Goal: Information Seeking & Learning: Find contact information

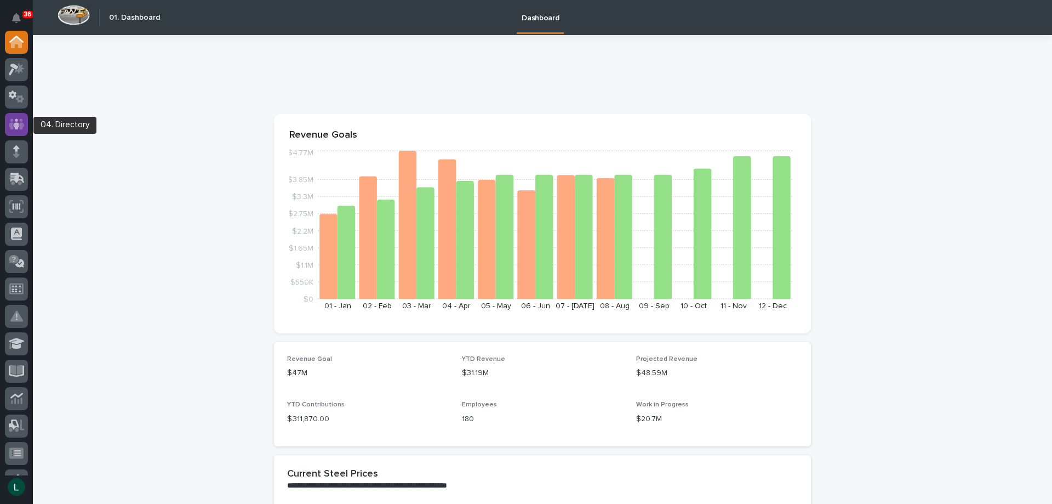
click at [14, 121] on icon at bounding box center [17, 124] width 16 height 13
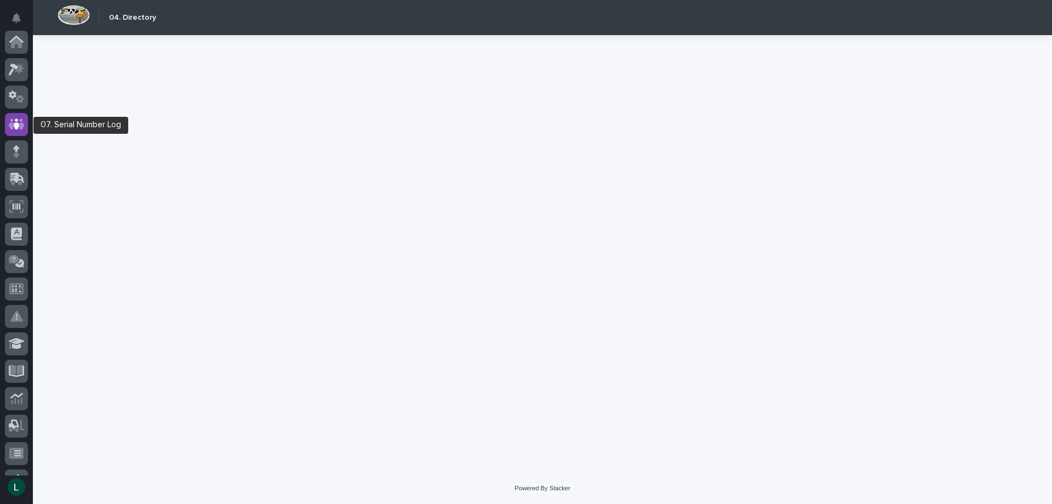
scroll to position [82, 0]
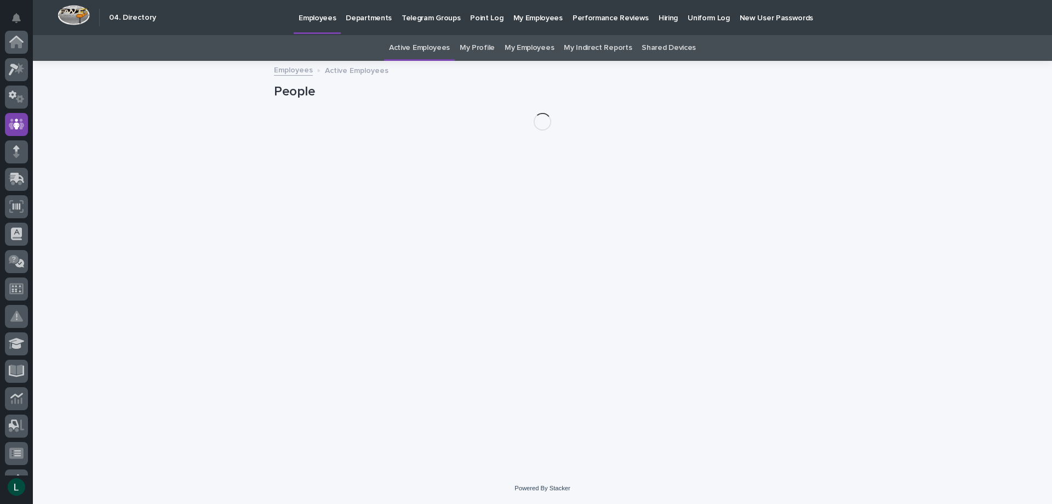
scroll to position [82, 0]
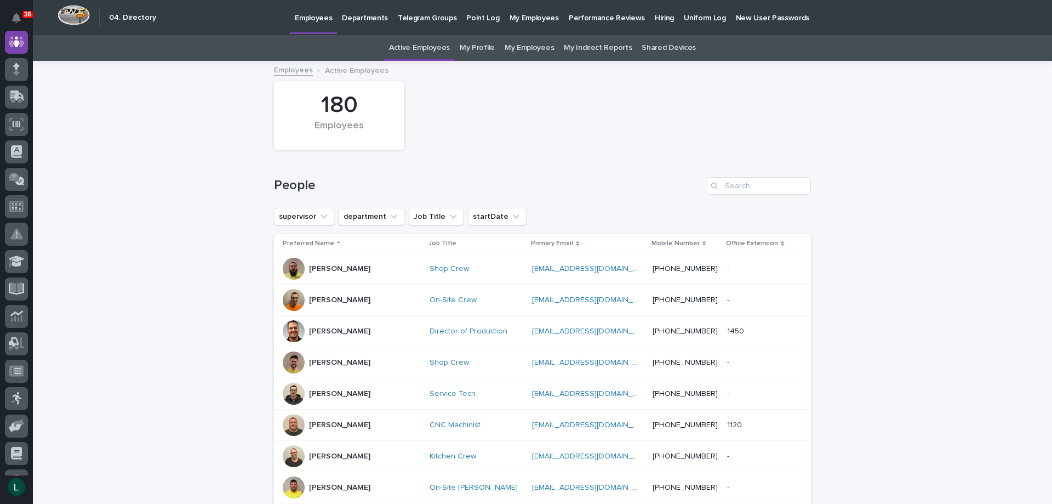
click at [358, 18] on p "Departments" at bounding box center [365, 11] width 46 height 23
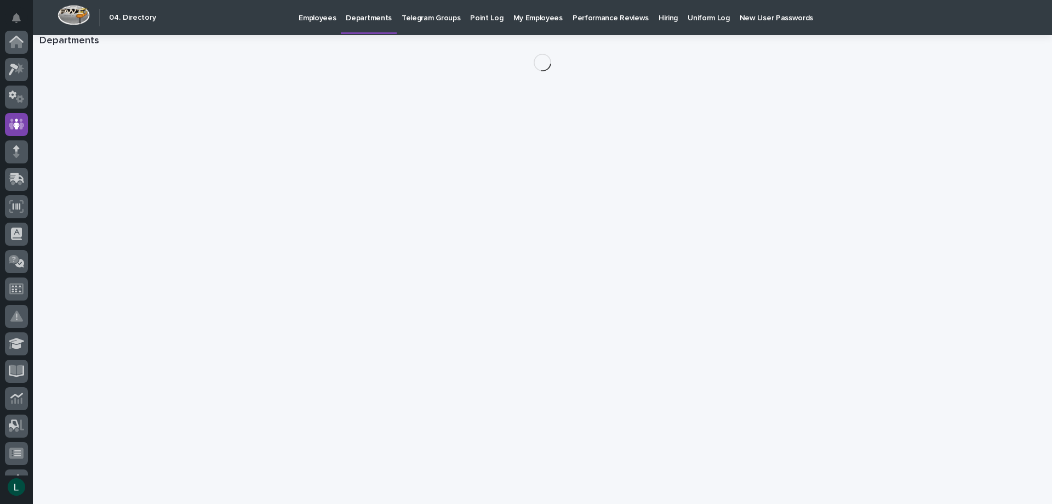
scroll to position [82, 0]
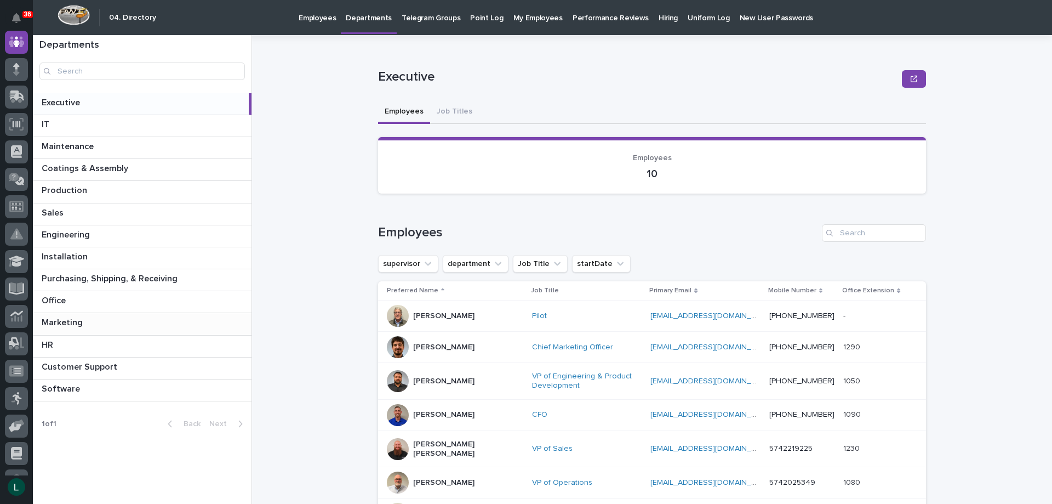
click at [74, 321] on p "Marketing" at bounding box center [63, 321] width 43 height 13
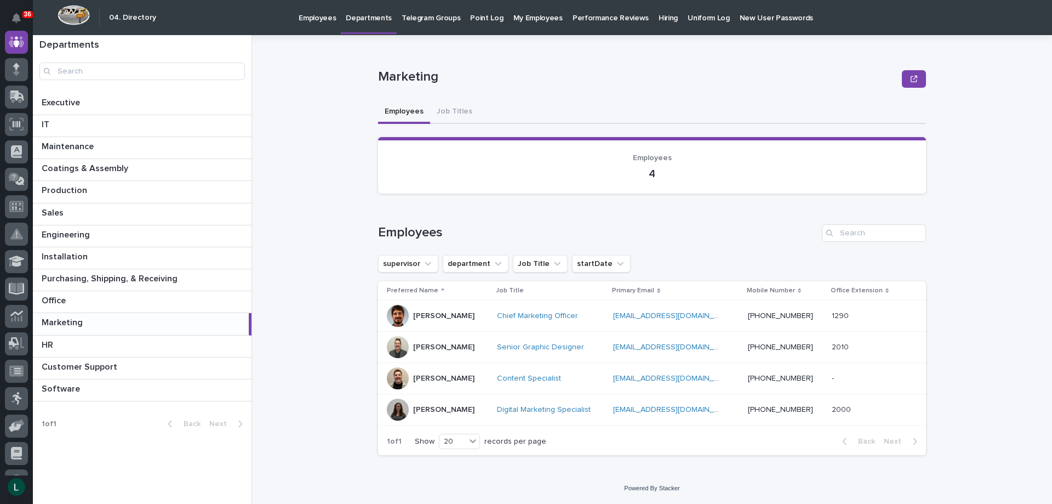
click at [421, 341] on div "Jonathan Swihart" at bounding box center [443, 346] width 61 height 12
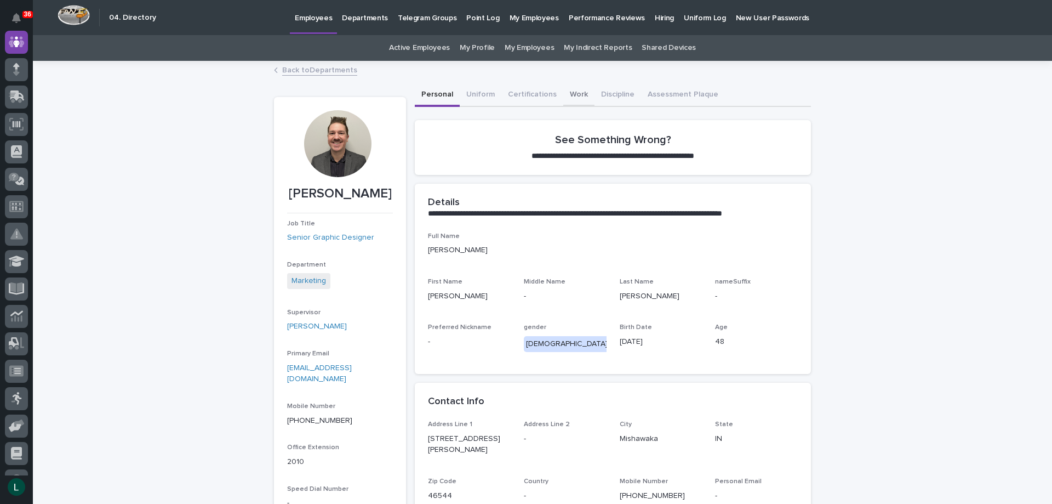
click at [565, 91] on button "Work" at bounding box center [578, 95] width 31 height 23
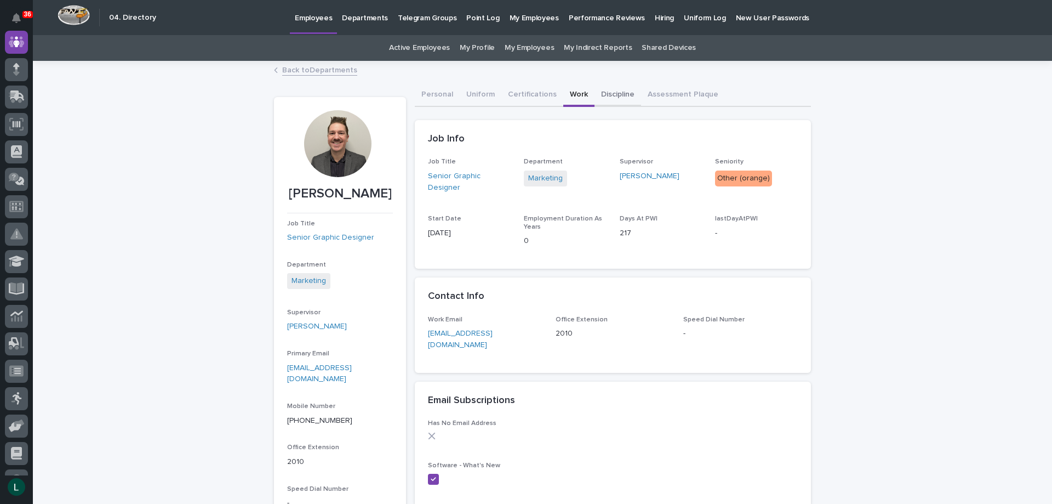
click at [600, 93] on button "Discipline" at bounding box center [618, 95] width 47 height 23
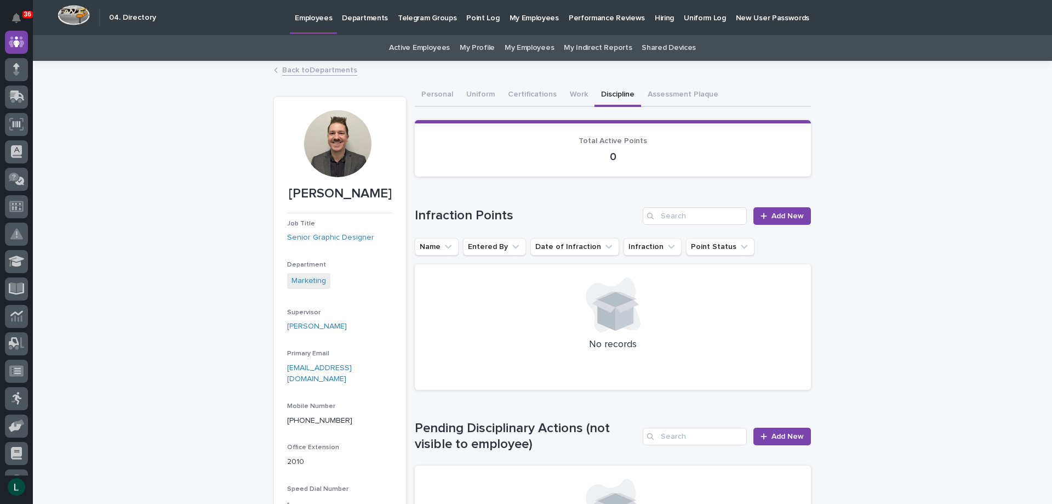
click at [290, 68] on link "Back to Departments" at bounding box center [319, 69] width 75 height 13
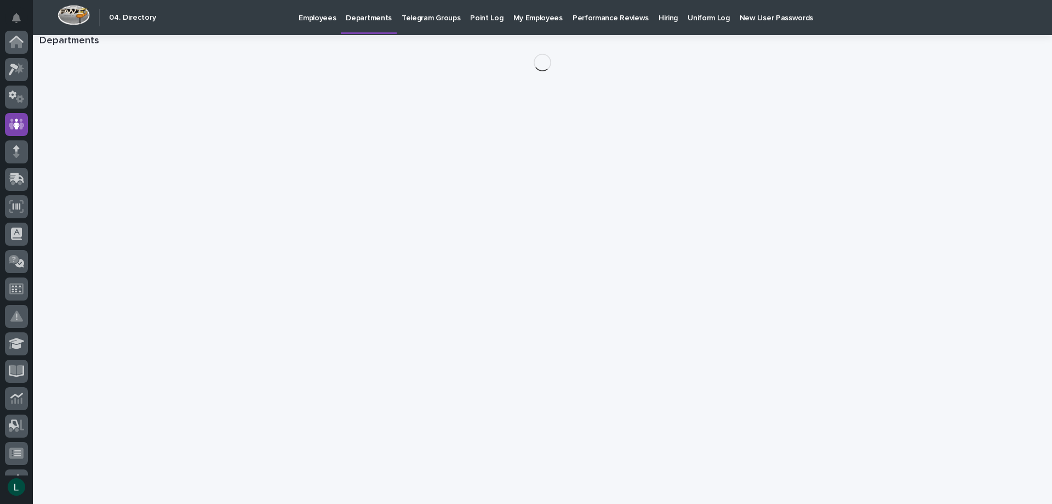
scroll to position [82, 0]
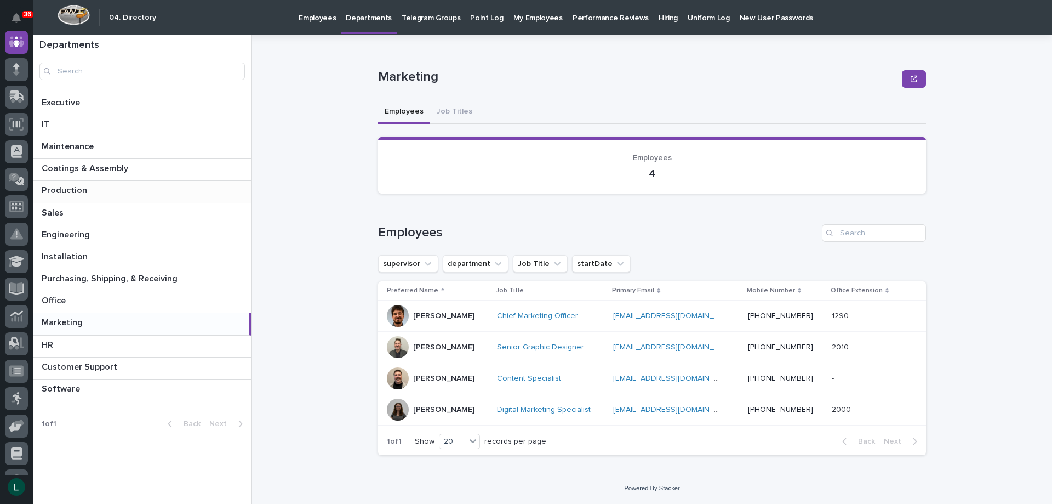
click at [124, 187] on p at bounding box center [144, 190] width 205 height 10
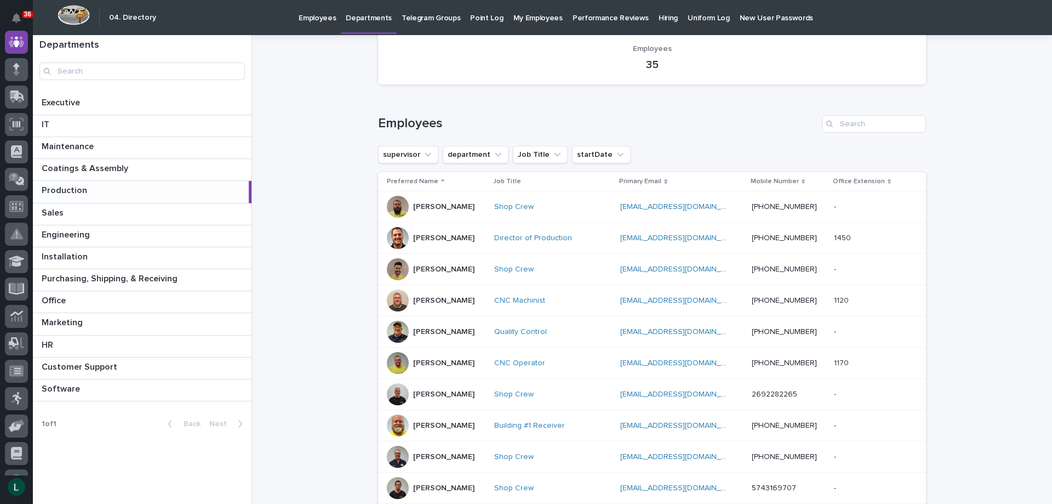
scroll to position [110, 0]
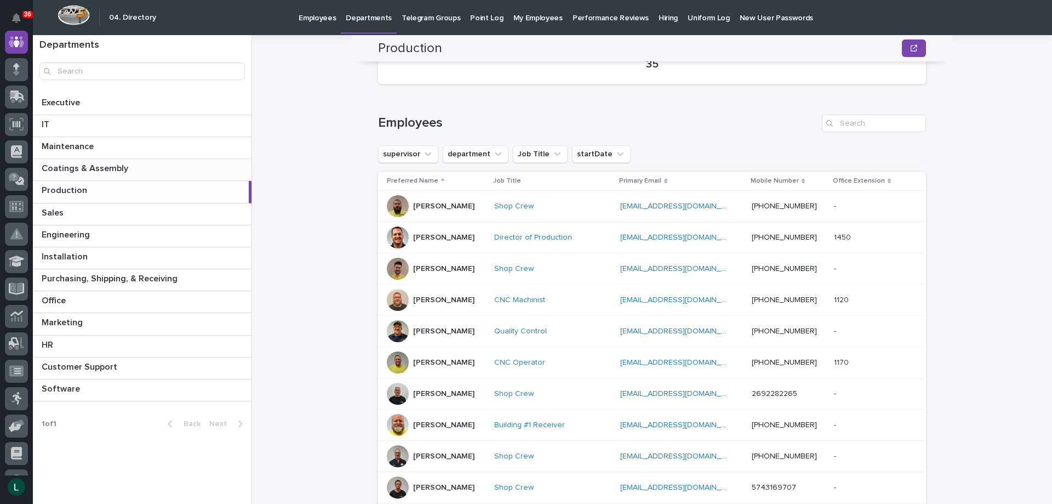
click at [123, 168] on p "Coatings & Assembly" at bounding box center [86, 167] width 89 height 13
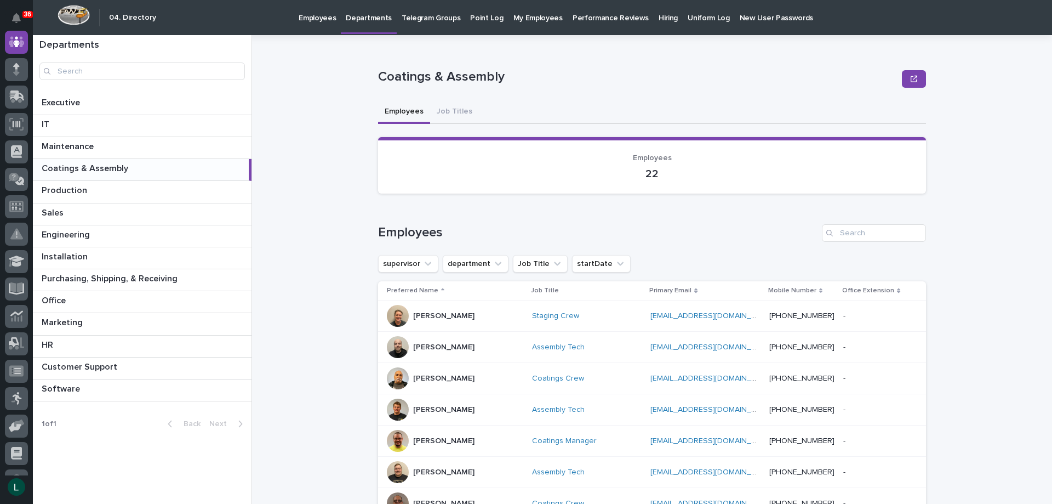
click at [418, 341] on div "Austin Schwartz" at bounding box center [443, 346] width 61 height 12
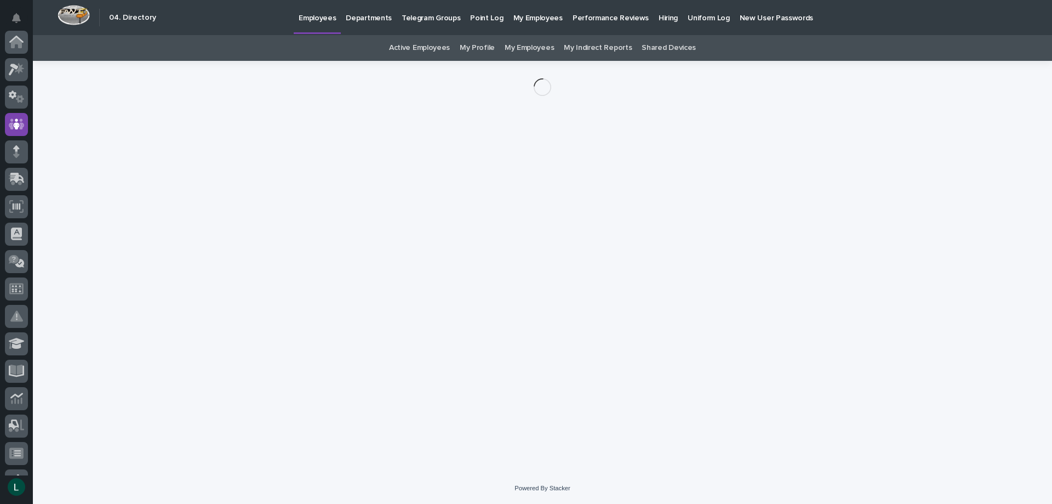
scroll to position [82, 0]
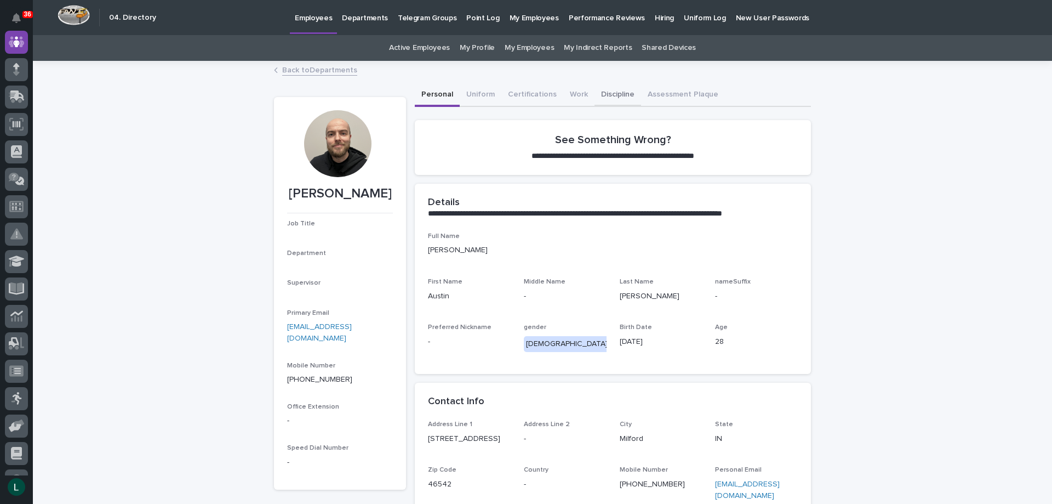
click at [608, 92] on button "Discipline" at bounding box center [618, 95] width 47 height 23
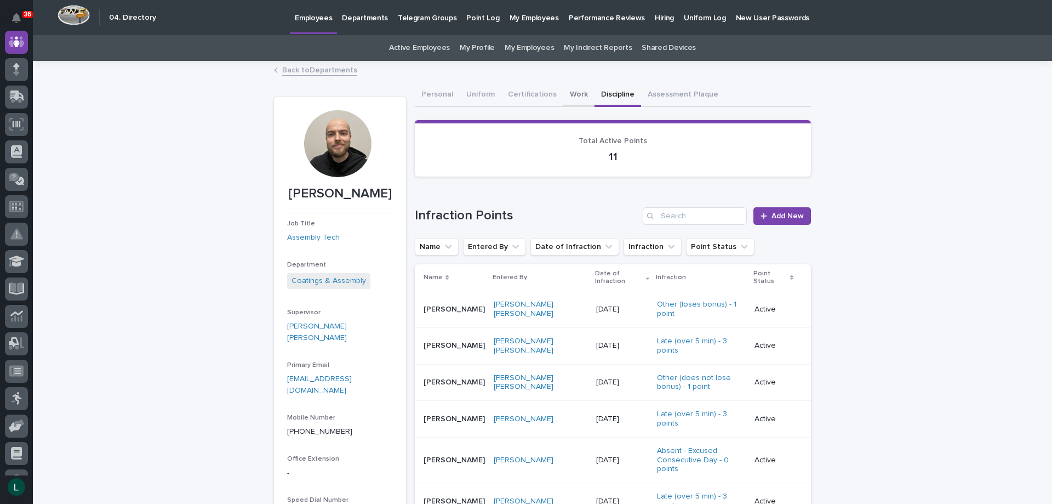
click at [566, 93] on button "Work" at bounding box center [578, 95] width 31 height 23
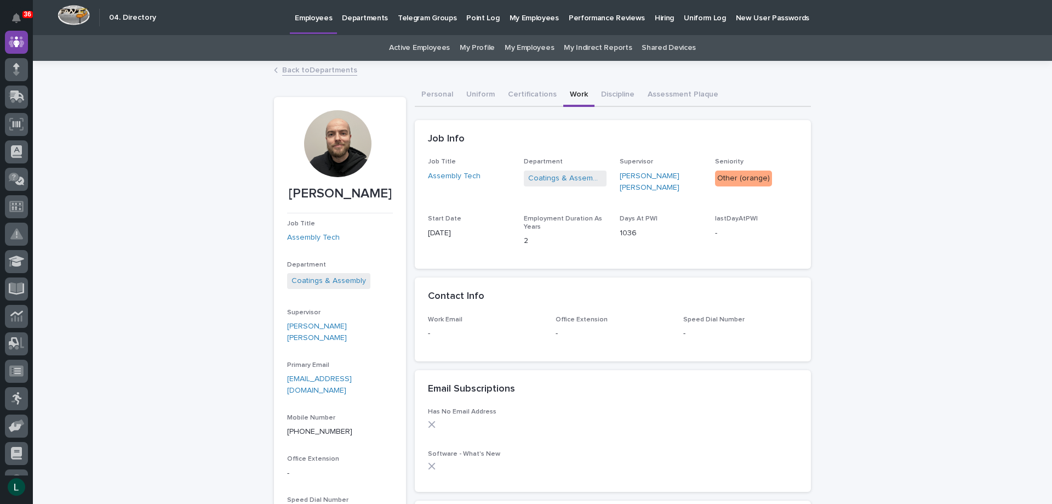
click at [287, 68] on link "Back to Departments" at bounding box center [319, 69] width 75 height 13
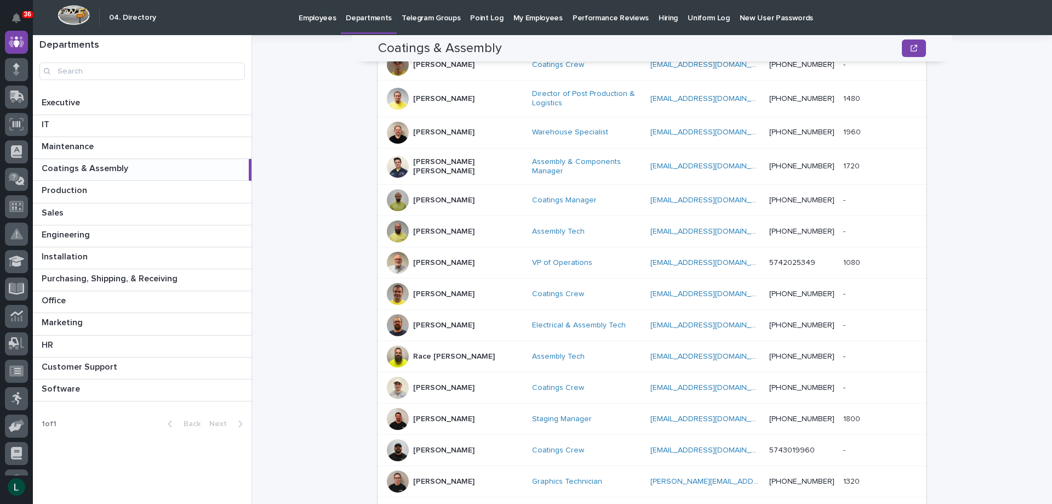
scroll to position [501, 0]
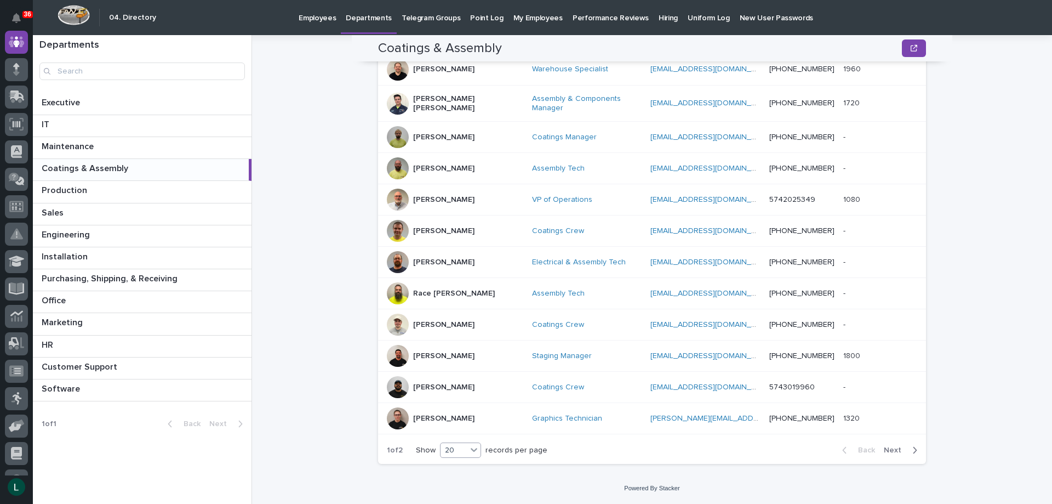
click at [455, 450] on div "20" at bounding box center [454, 450] width 26 height 12
click at [457, 490] on div "30" at bounding box center [458, 490] width 40 height 13
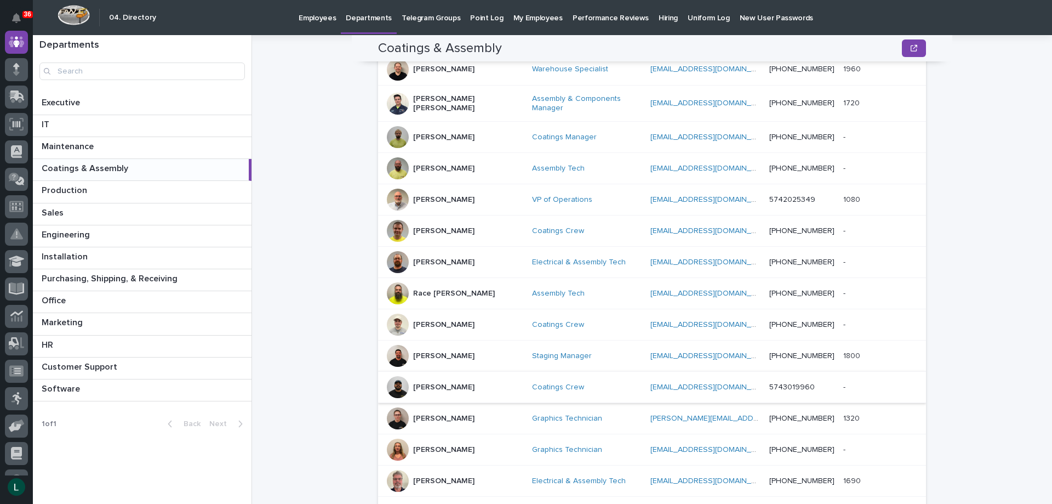
scroll to position [533, 0]
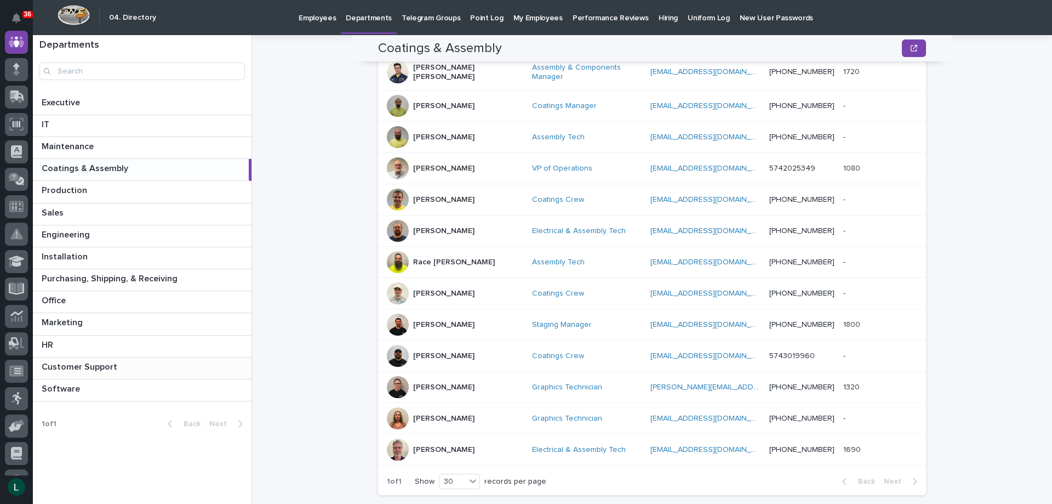
click at [78, 366] on p "Customer Support" at bounding box center [81, 365] width 78 height 13
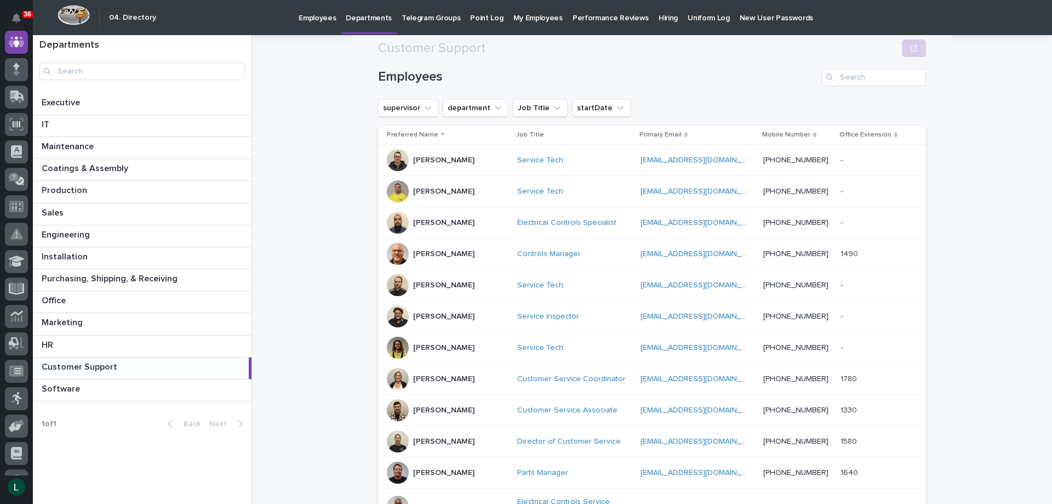
scroll to position [329, 0]
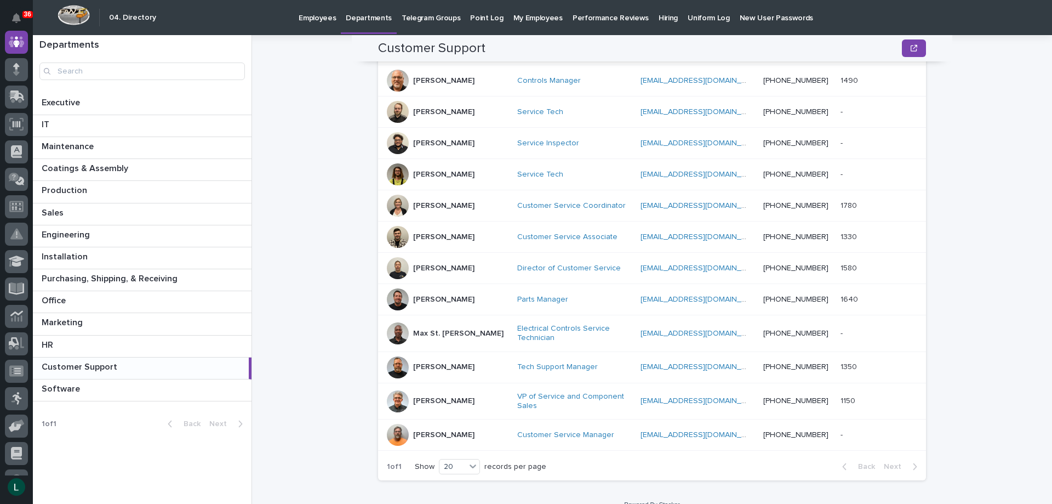
click at [402, 366] on div at bounding box center [398, 367] width 22 height 22
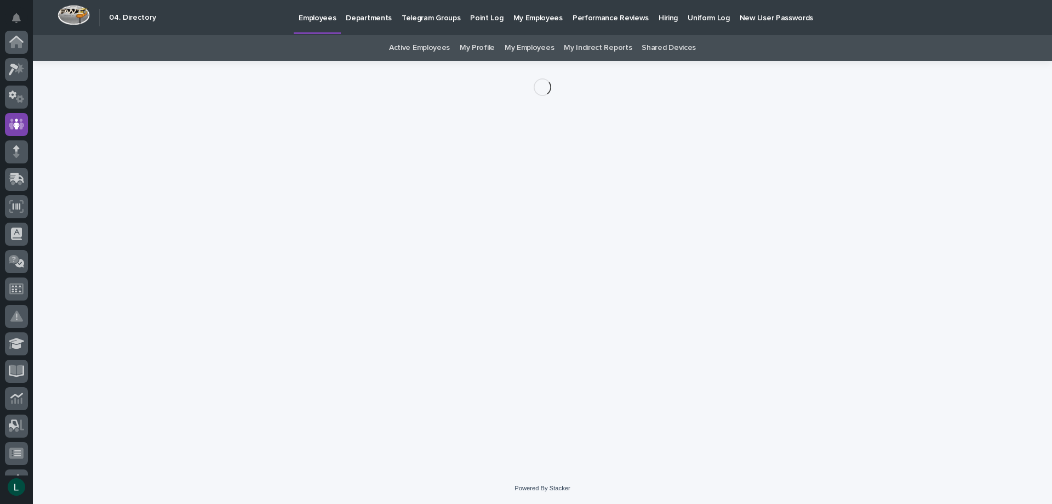
scroll to position [82, 0]
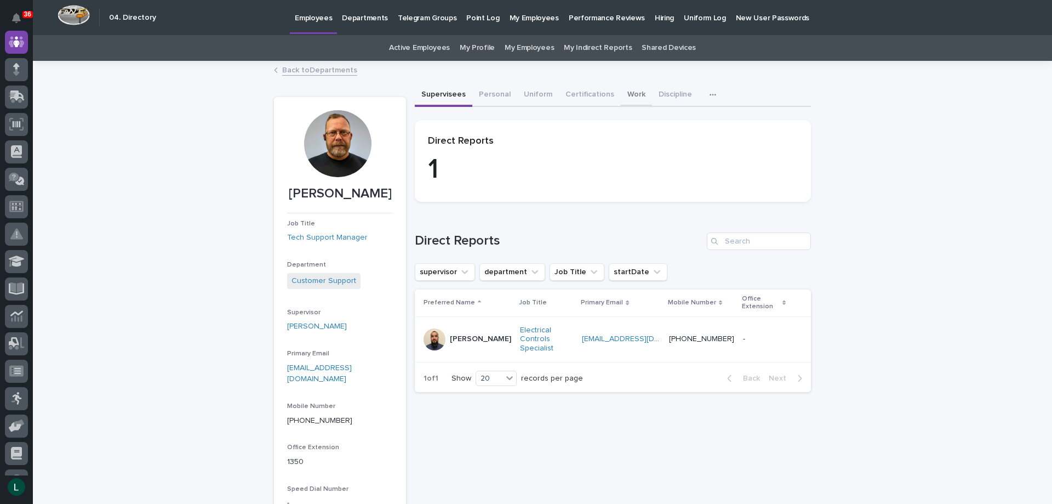
click at [625, 92] on button "Work" at bounding box center [636, 95] width 31 height 23
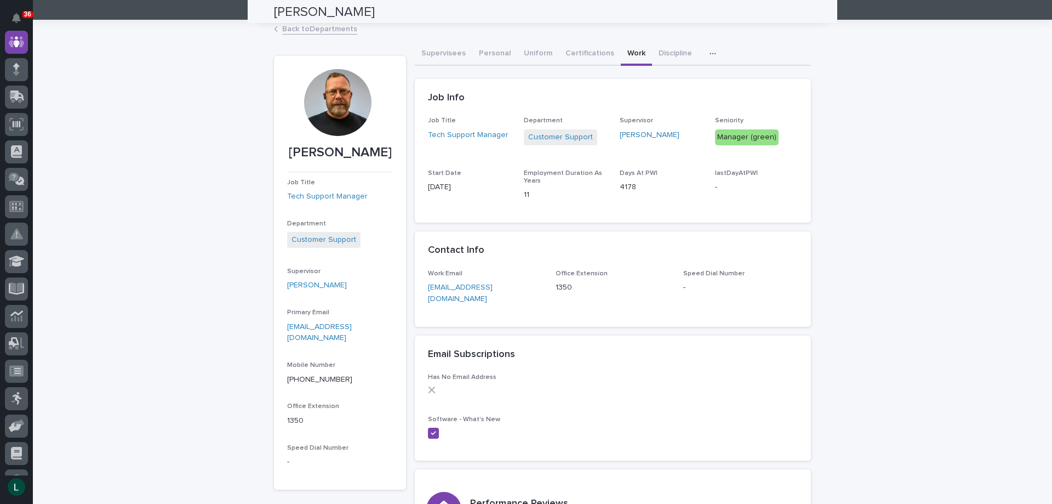
scroll to position [24, 0]
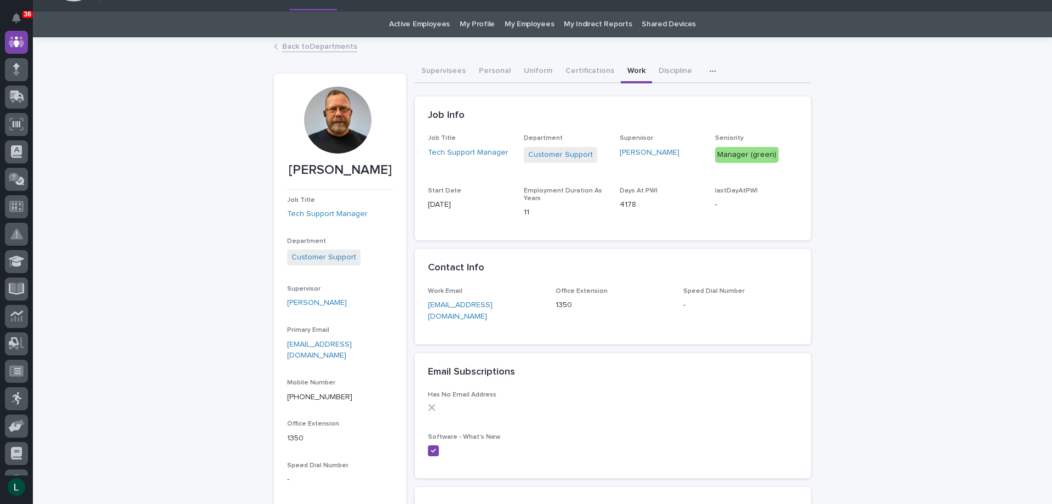
click at [287, 45] on link "Back to Departments" at bounding box center [319, 45] width 75 height 13
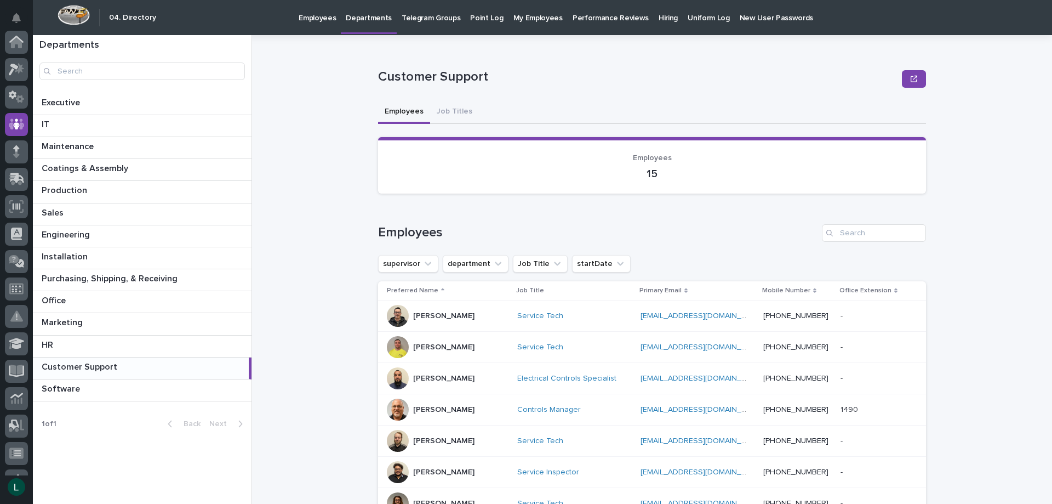
scroll to position [82, 0]
click at [517, 316] on link "Service Tech" at bounding box center [540, 315] width 46 height 9
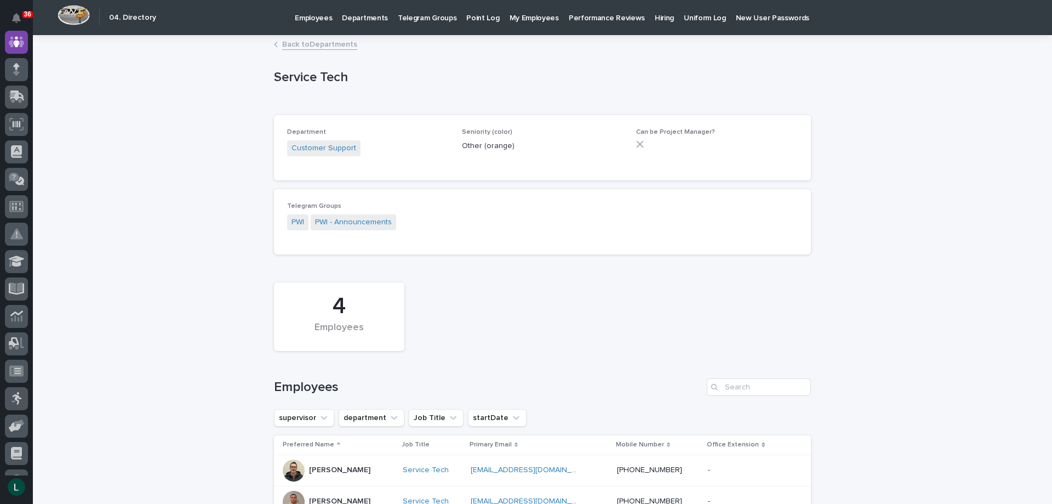
scroll to position [164, 0]
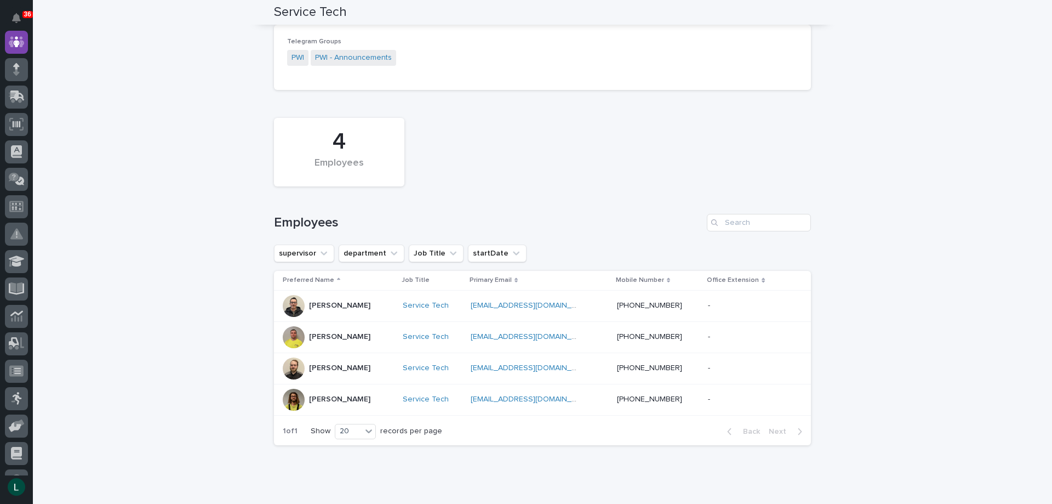
click at [339, 302] on p "Alan Speicher" at bounding box center [339, 305] width 61 height 9
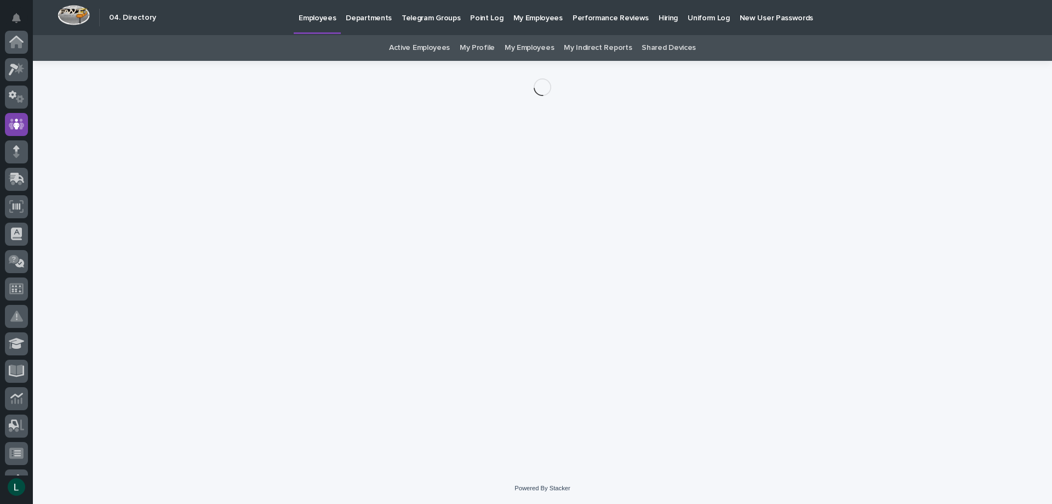
scroll to position [82, 0]
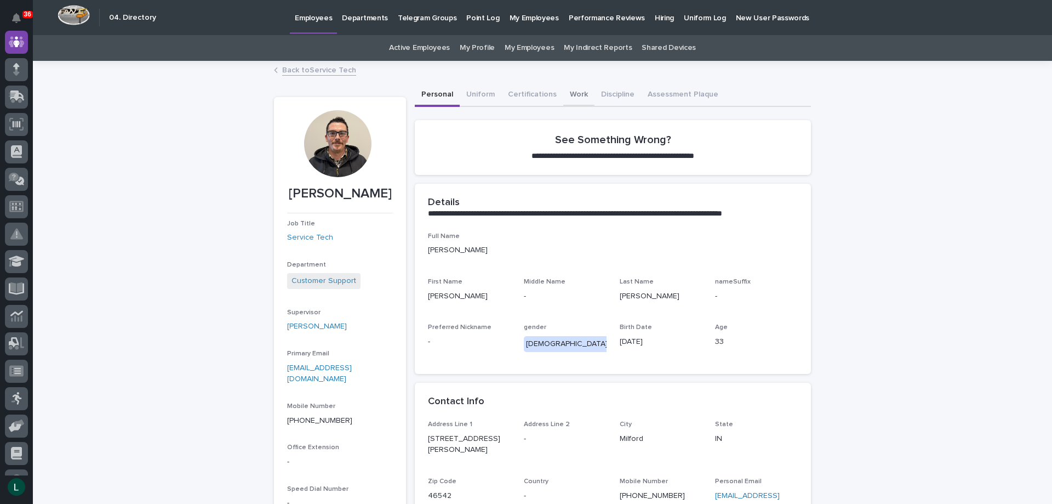
click at [567, 93] on button "Work" at bounding box center [578, 95] width 31 height 23
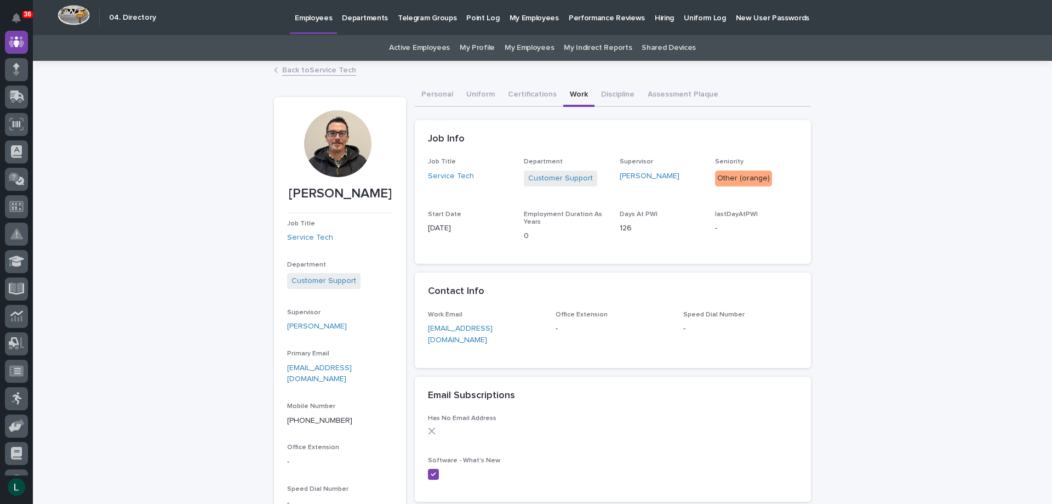
click at [290, 66] on link "Back to Service Tech" at bounding box center [319, 69] width 74 height 13
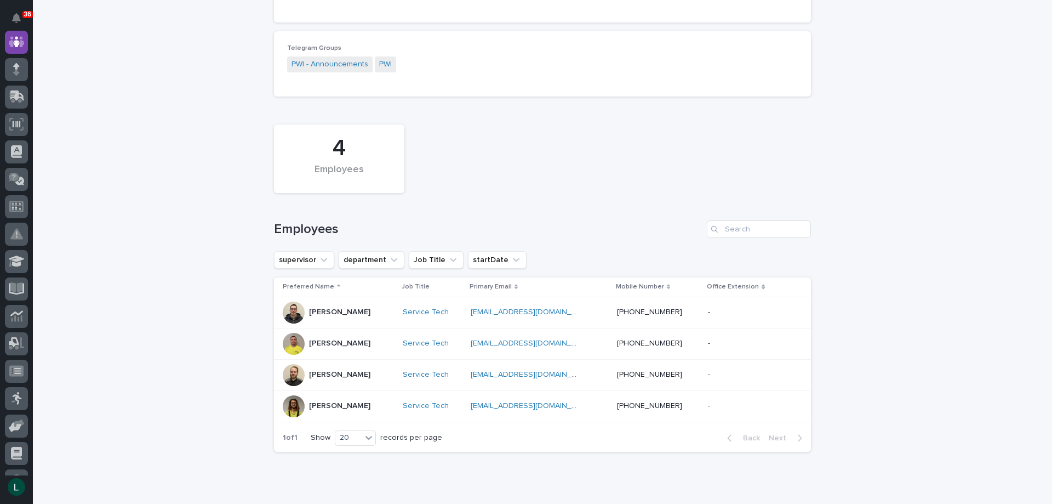
scroll to position [164, 0]
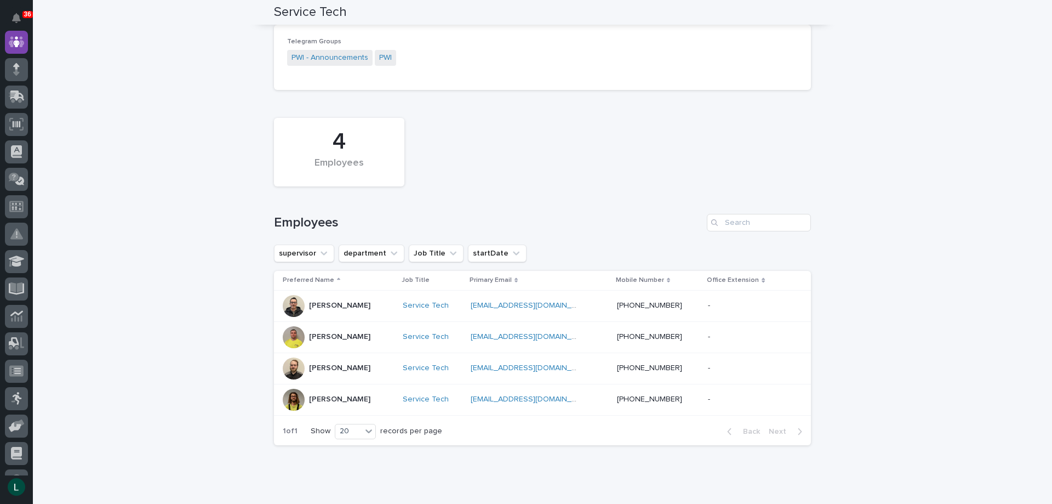
click at [295, 332] on div at bounding box center [294, 337] width 22 height 22
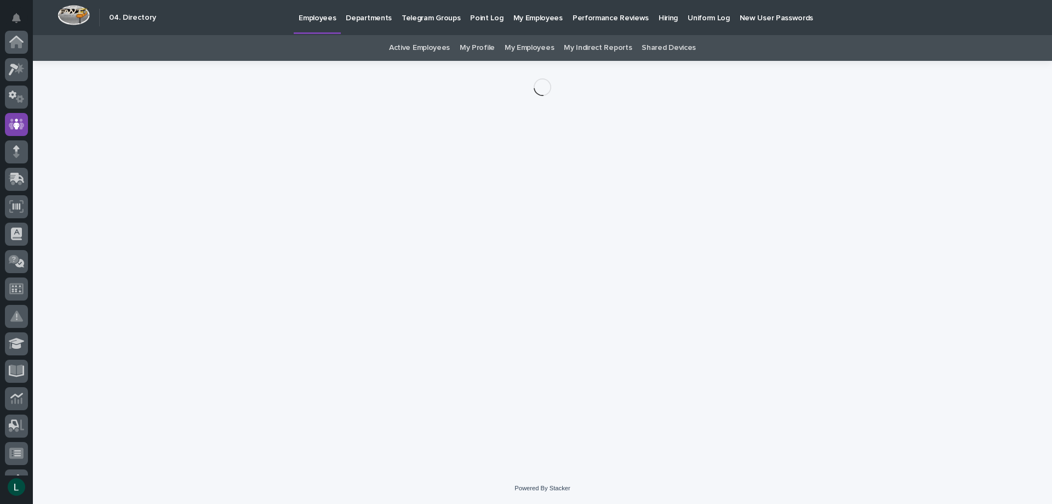
scroll to position [82, 0]
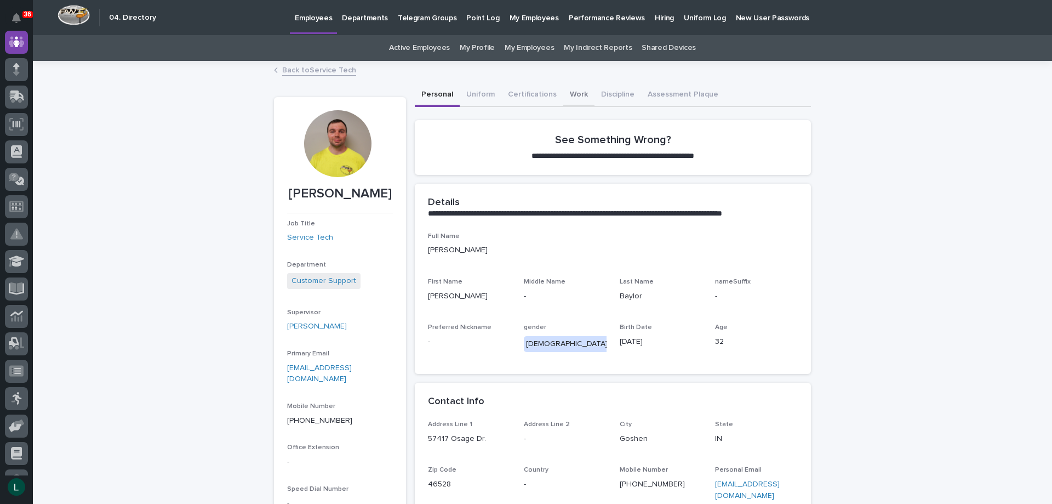
click at [569, 95] on button "Work" at bounding box center [578, 95] width 31 height 23
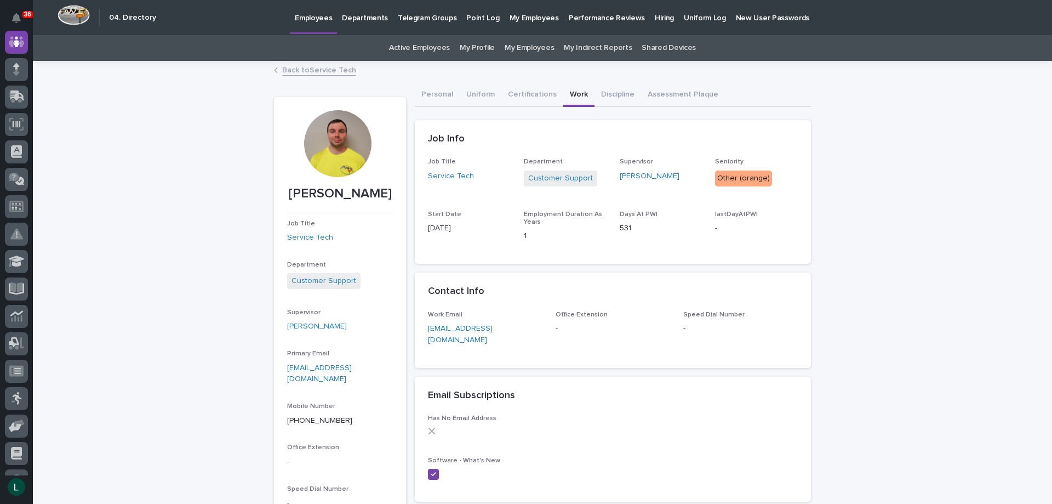
click at [287, 67] on link "Back to Service Tech" at bounding box center [319, 69] width 74 height 13
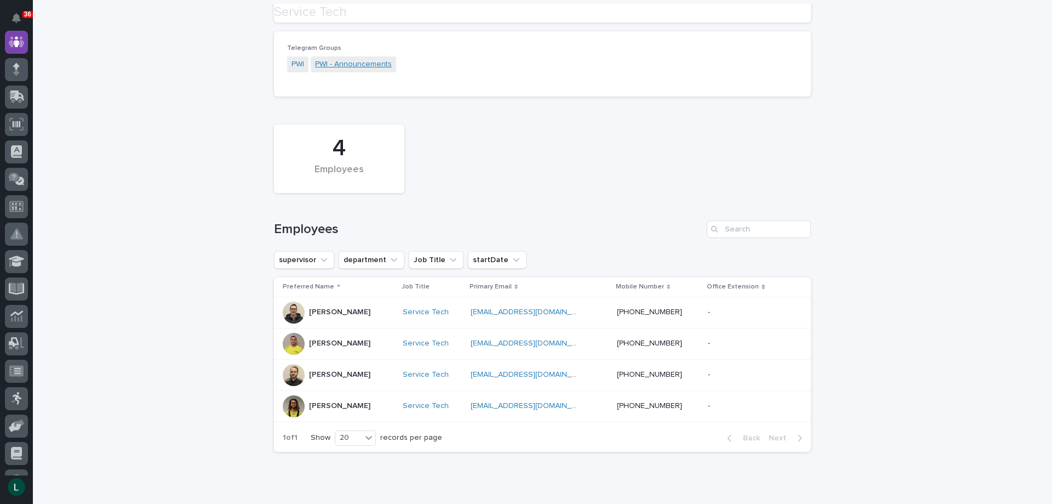
scroll to position [164, 0]
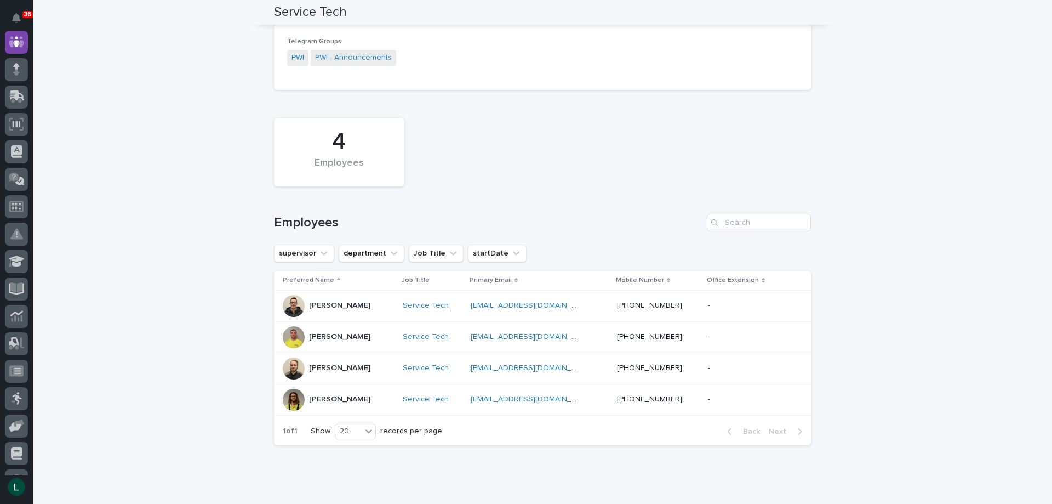
click at [294, 362] on div at bounding box center [294, 368] width 22 height 22
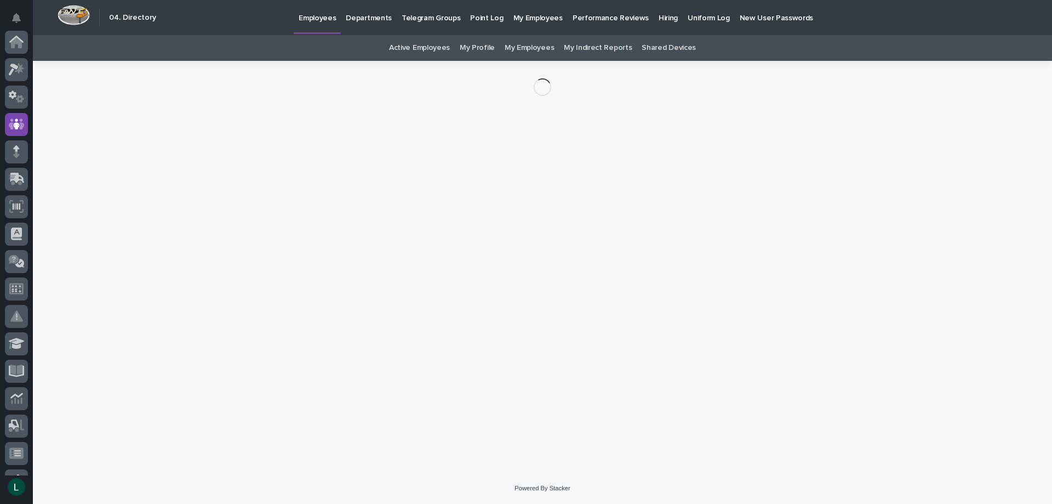
scroll to position [82, 0]
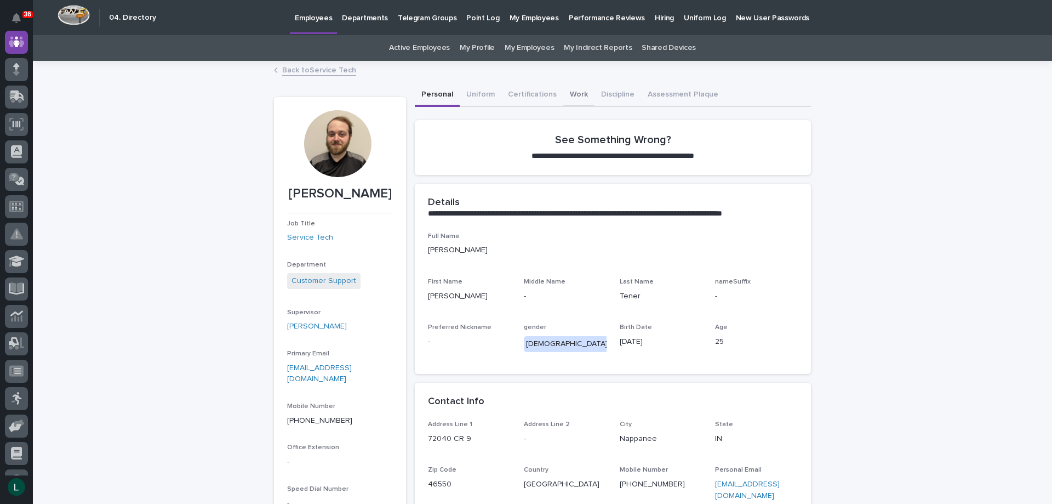
click at [566, 93] on button "Work" at bounding box center [578, 95] width 31 height 23
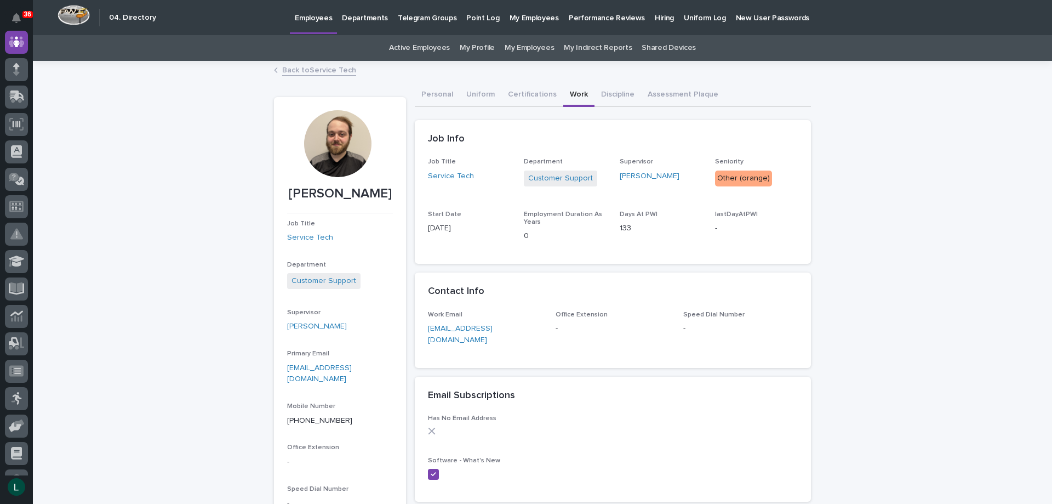
click at [286, 67] on link "Back to Service Tech" at bounding box center [319, 69] width 74 height 13
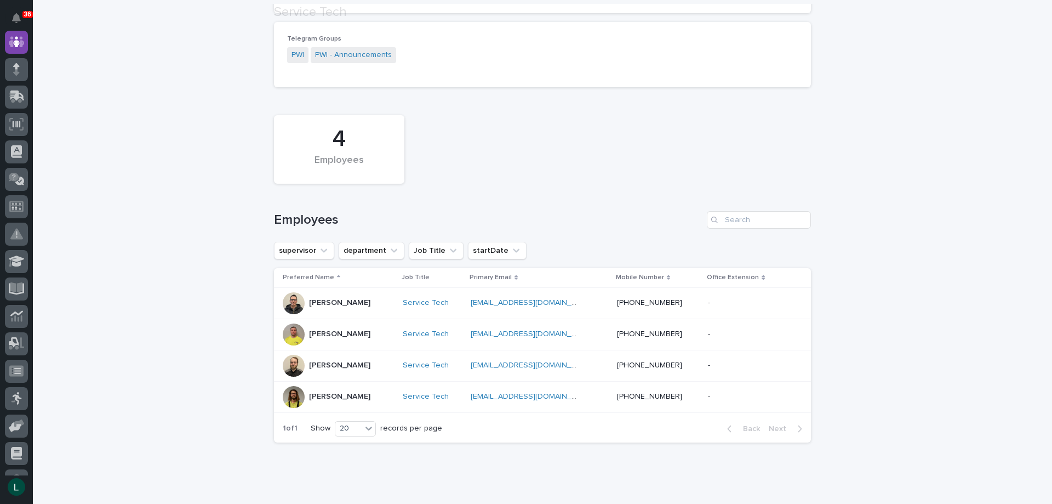
scroll to position [200, 0]
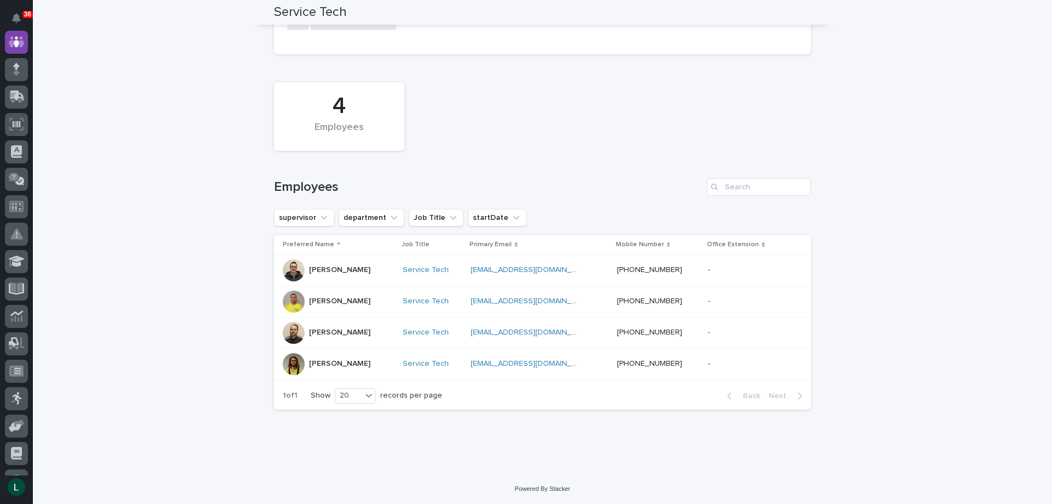
click at [296, 362] on div at bounding box center [294, 364] width 22 height 22
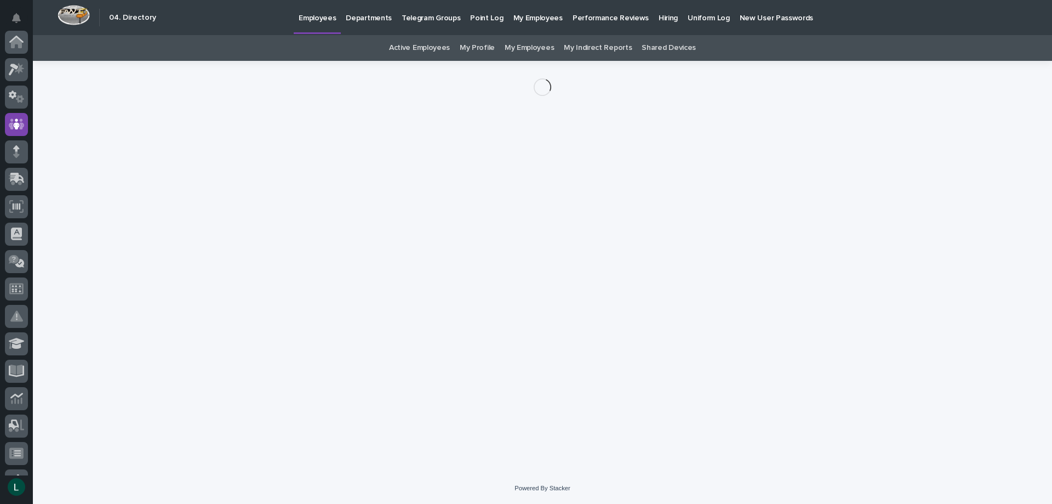
scroll to position [82, 0]
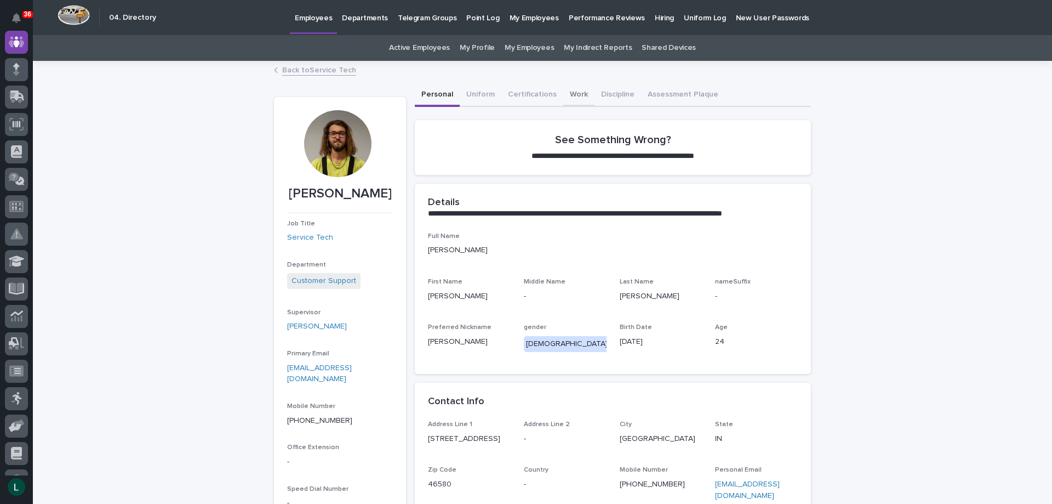
click at [567, 95] on button "Work" at bounding box center [578, 95] width 31 height 23
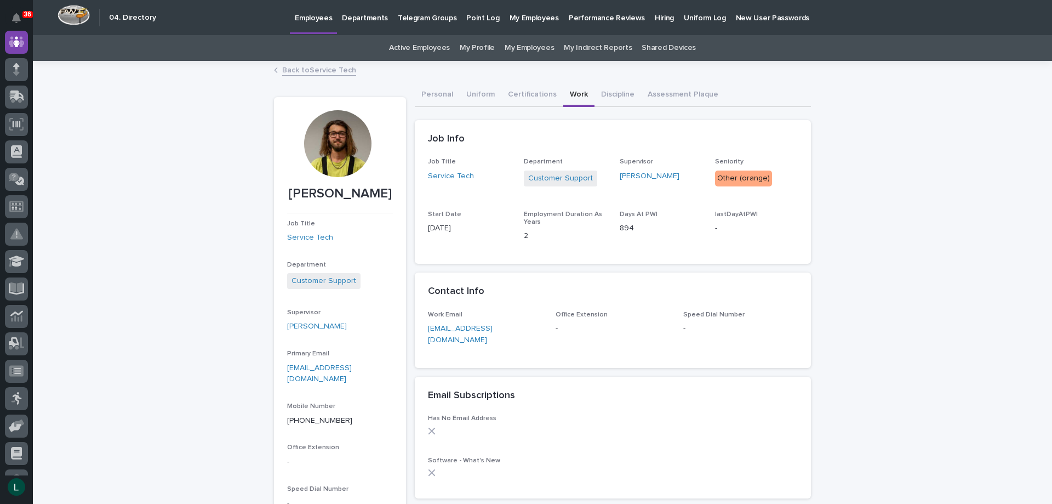
click at [290, 68] on link "Back to Service Tech" at bounding box center [319, 69] width 74 height 13
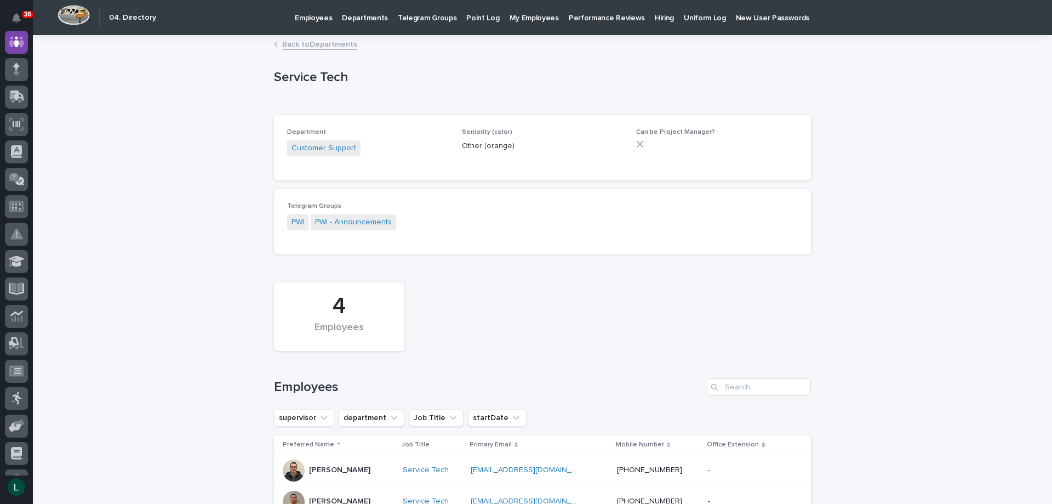
scroll to position [110, 0]
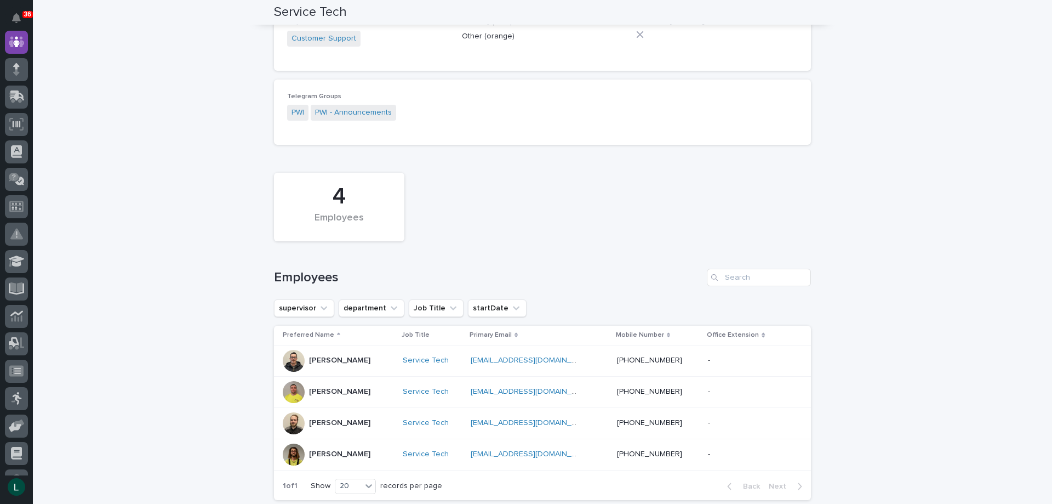
click at [309, 360] on p "Alan Speicher" at bounding box center [339, 360] width 61 height 9
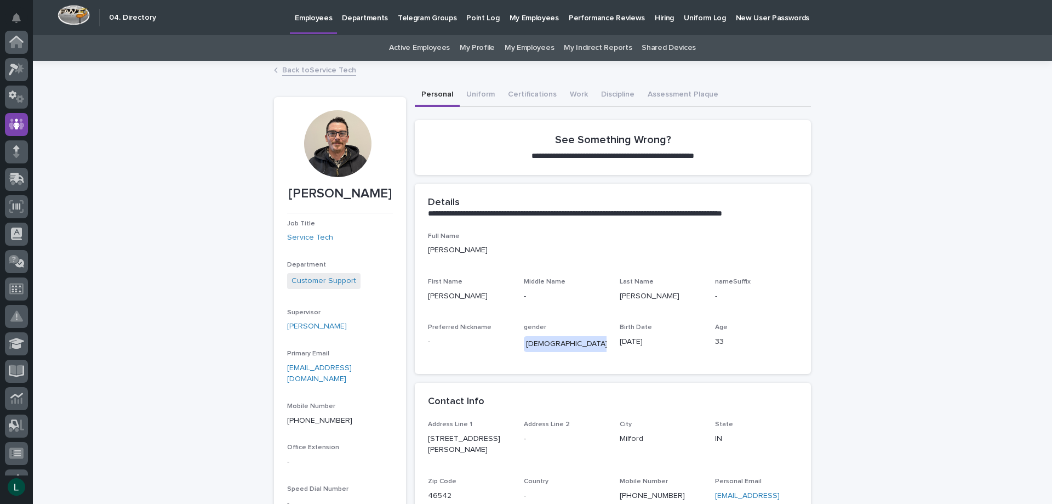
scroll to position [82, 0]
click at [568, 93] on button "Work" at bounding box center [578, 95] width 31 height 23
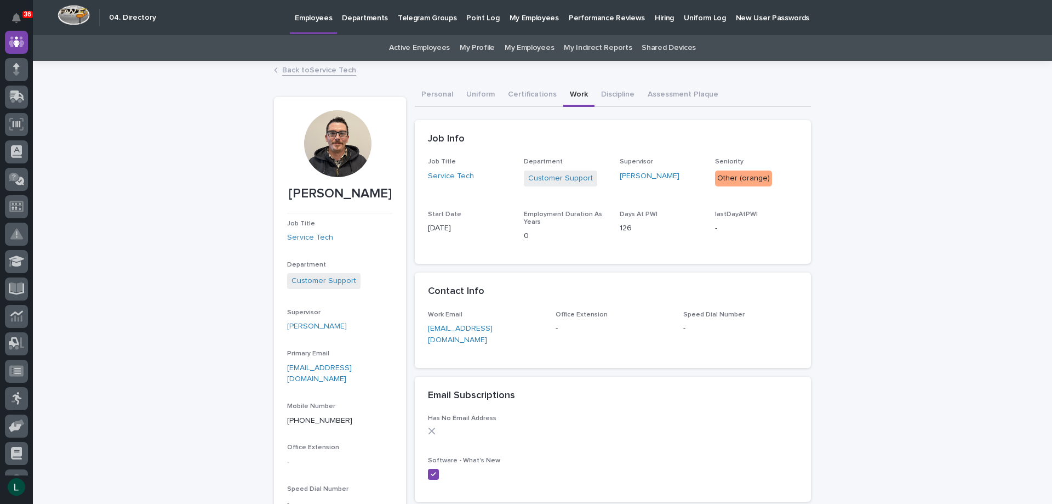
click at [282, 67] on link "Back to Service Tech" at bounding box center [319, 69] width 74 height 13
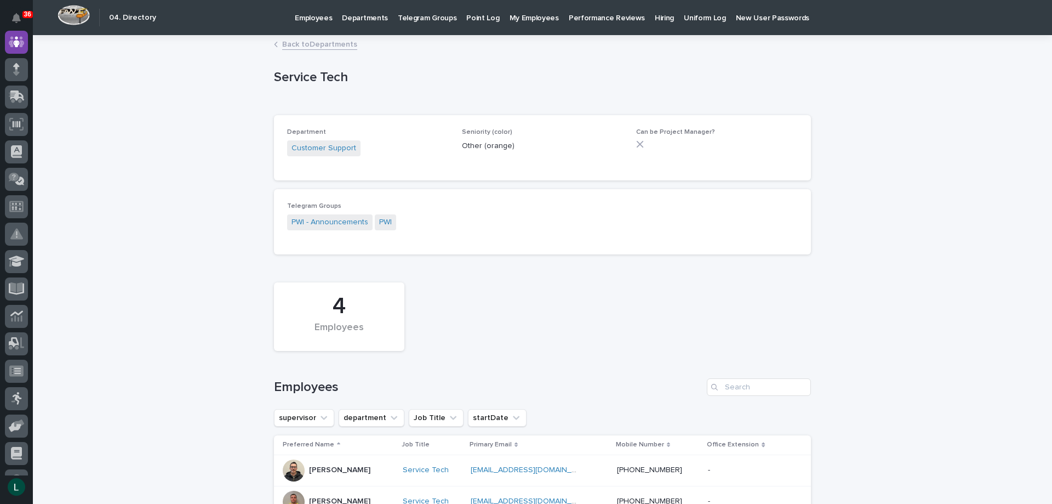
click at [282, 44] on link "Back to Departments" at bounding box center [319, 43] width 75 height 13
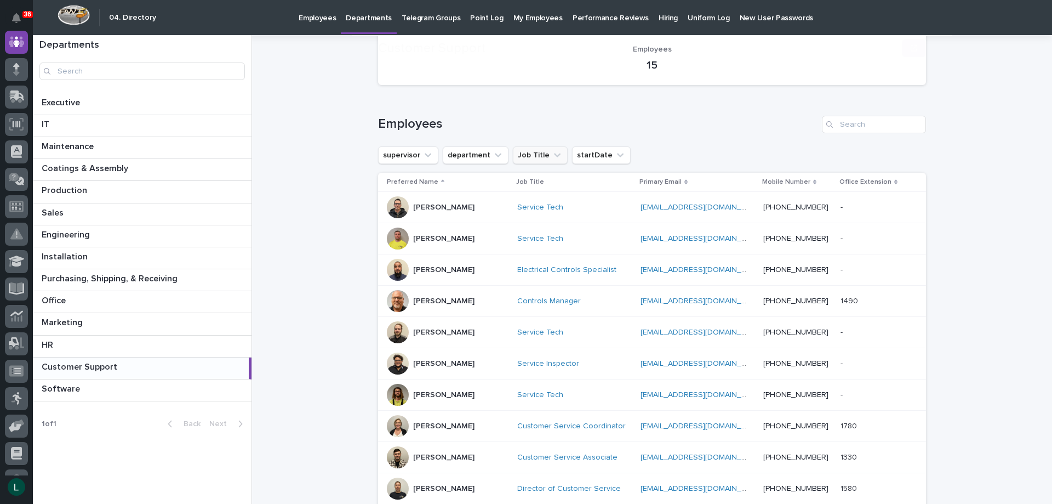
scroll to position [110, 0]
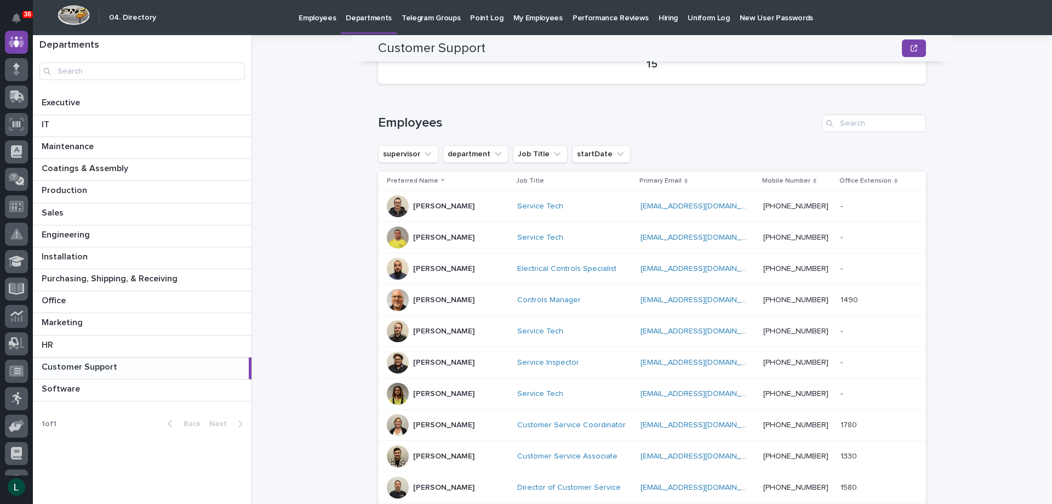
click at [413, 266] on p "Carlos Velasquez" at bounding box center [443, 268] width 61 height 9
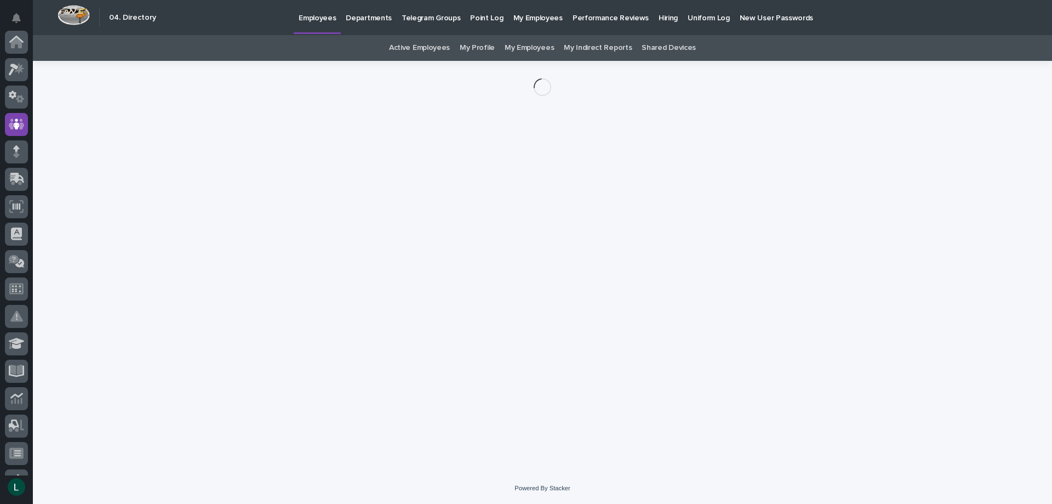
scroll to position [82, 0]
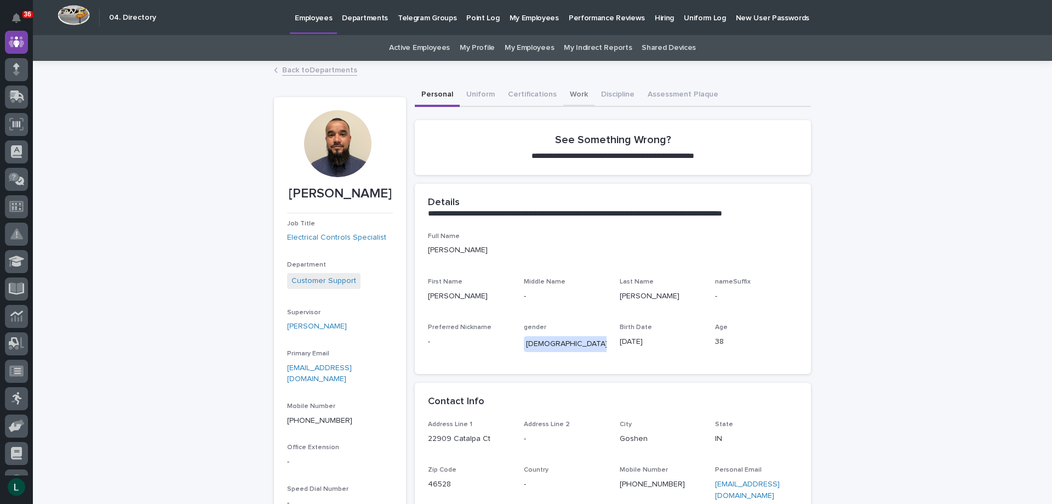
click at [568, 92] on button "Work" at bounding box center [578, 95] width 31 height 23
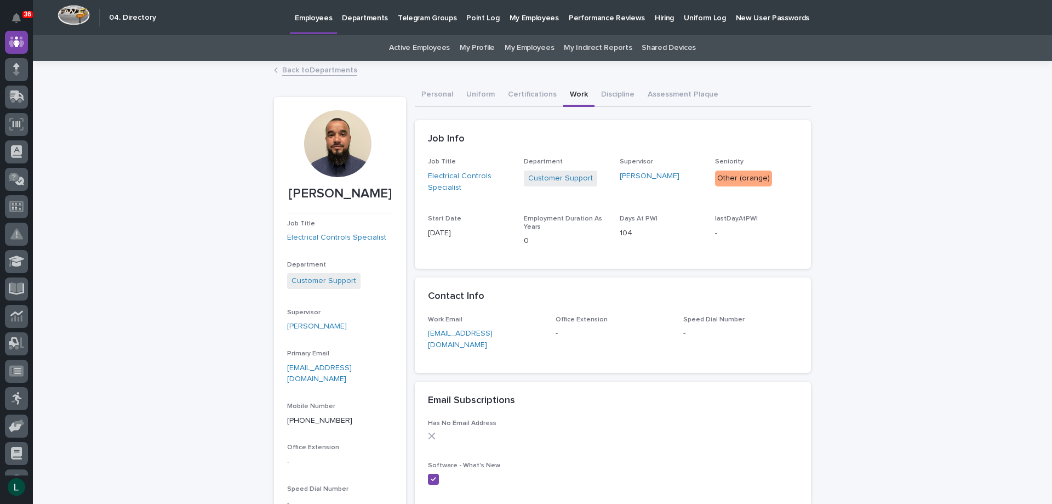
click at [284, 66] on link "Back to Departments" at bounding box center [319, 69] width 75 height 13
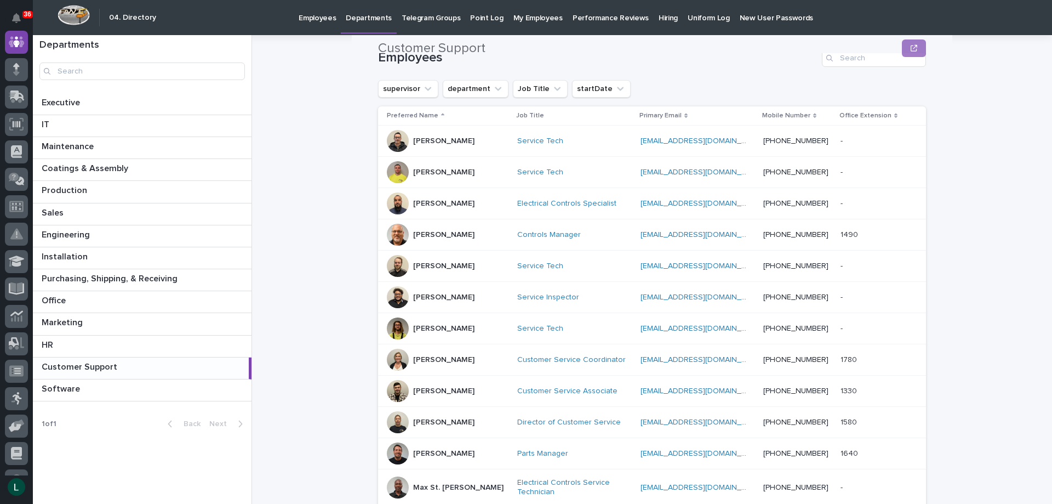
scroll to position [219, 0]
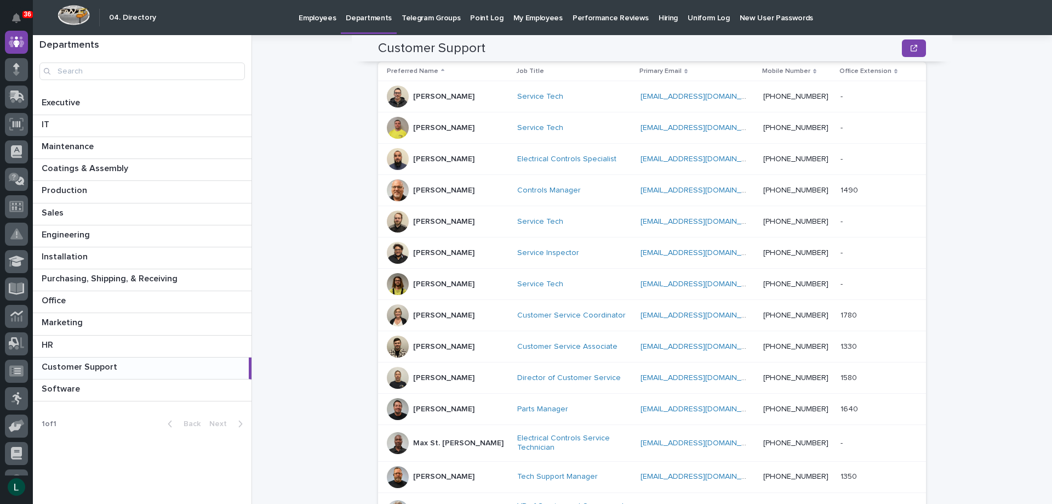
click at [401, 248] on div at bounding box center [398, 253] width 22 height 22
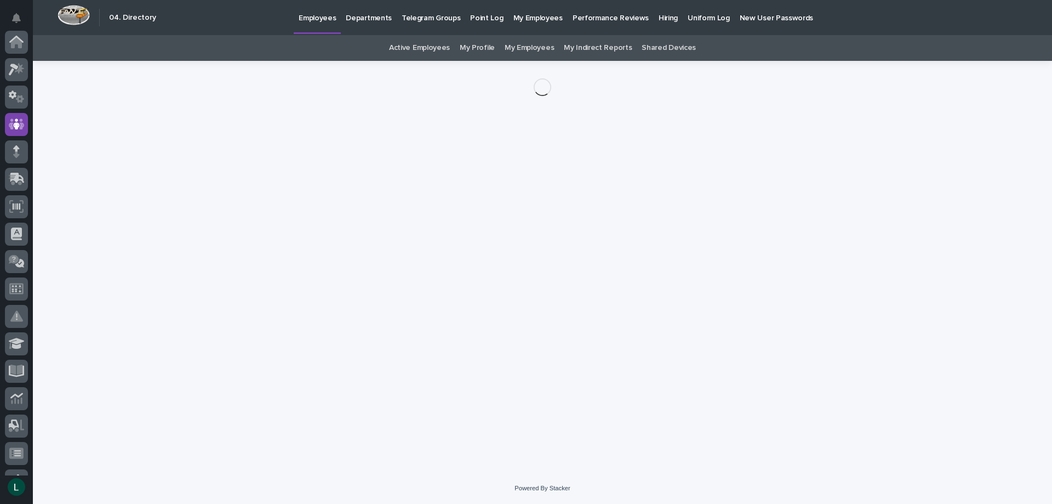
scroll to position [82, 0]
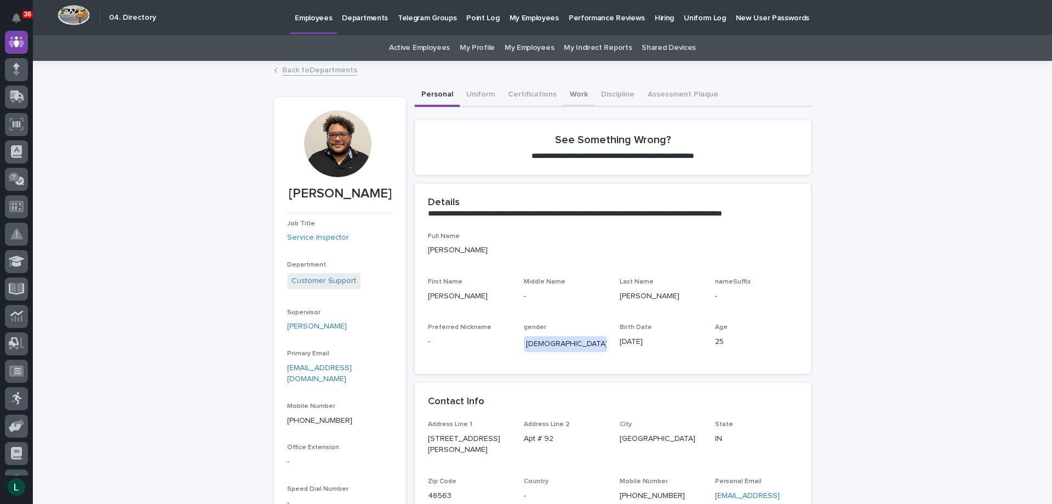
click at [570, 95] on button "Work" at bounding box center [578, 95] width 31 height 23
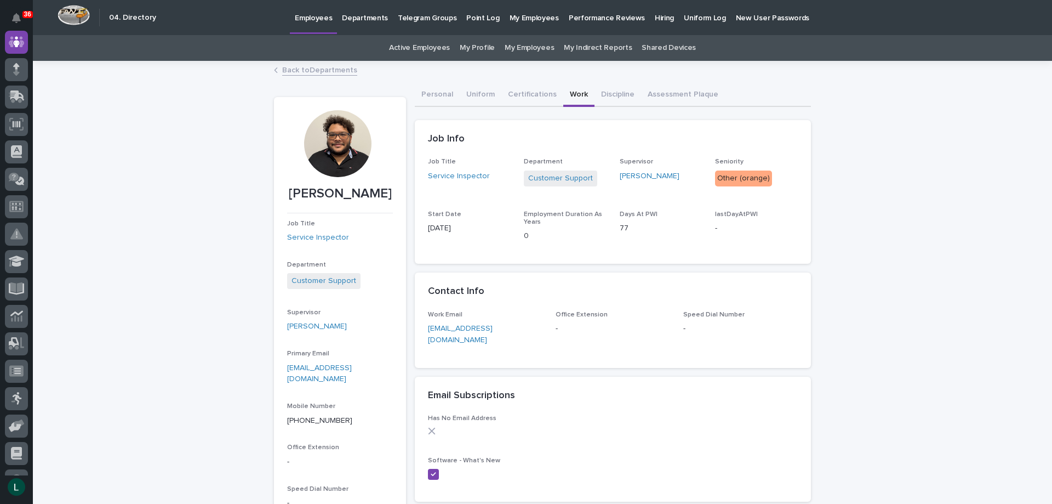
click at [292, 70] on link "Back to Departments" at bounding box center [319, 69] width 75 height 13
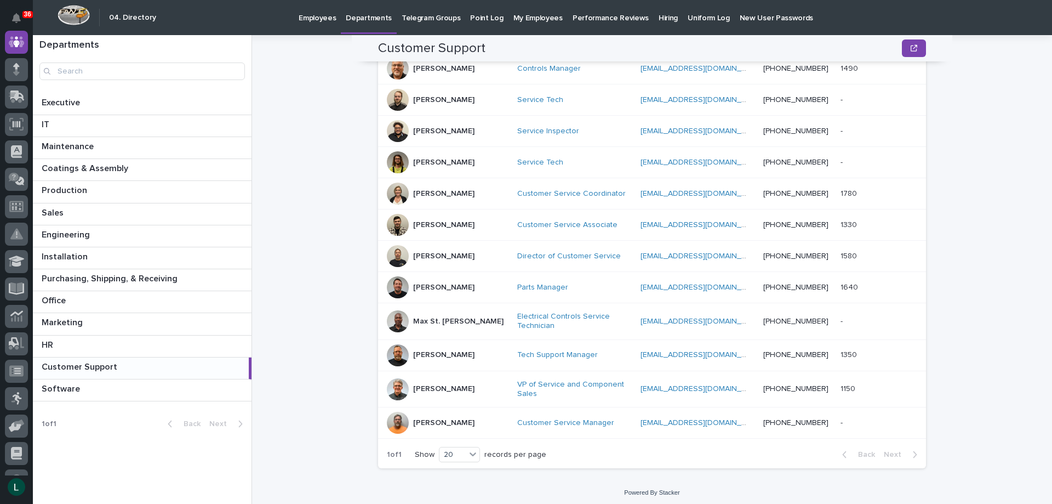
scroll to position [345, 0]
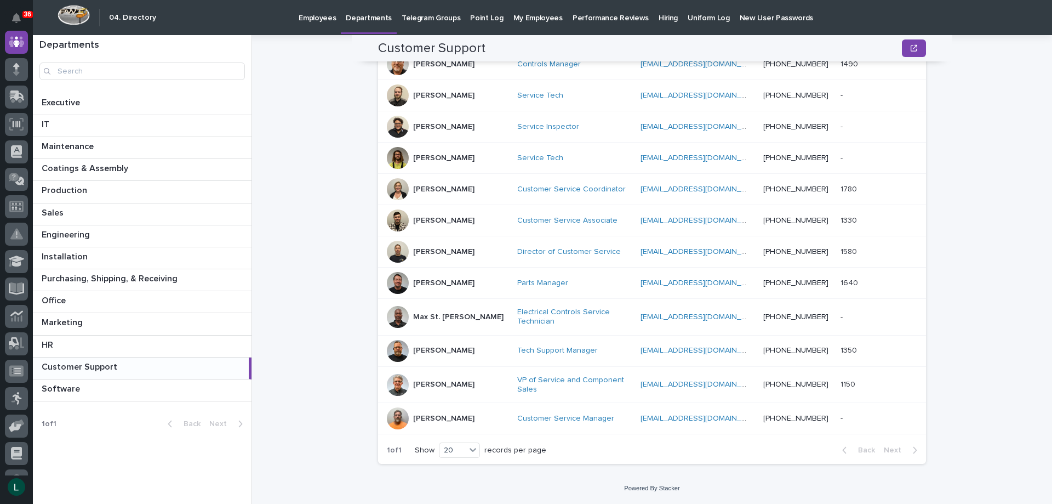
click at [399, 416] on div at bounding box center [398, 418] width 22 height 22
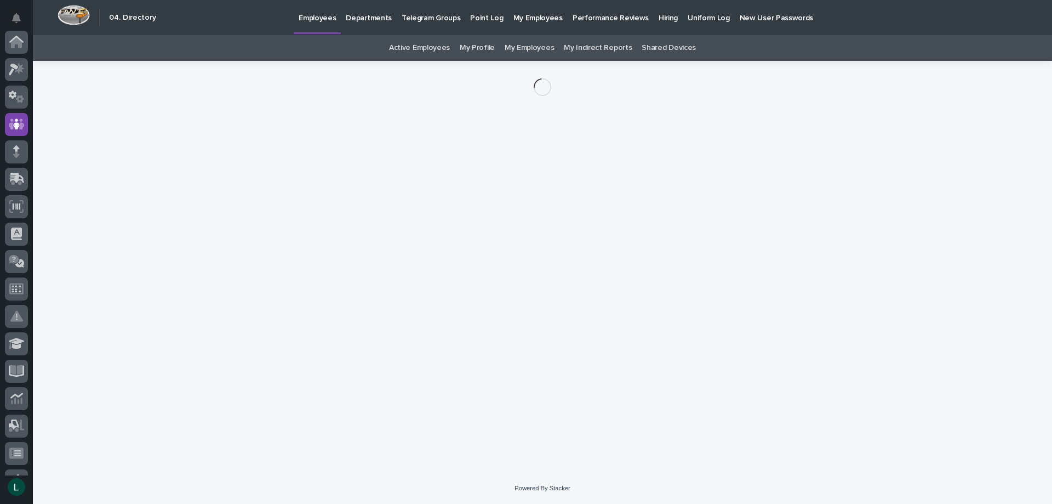
scroll to position [82, 0]
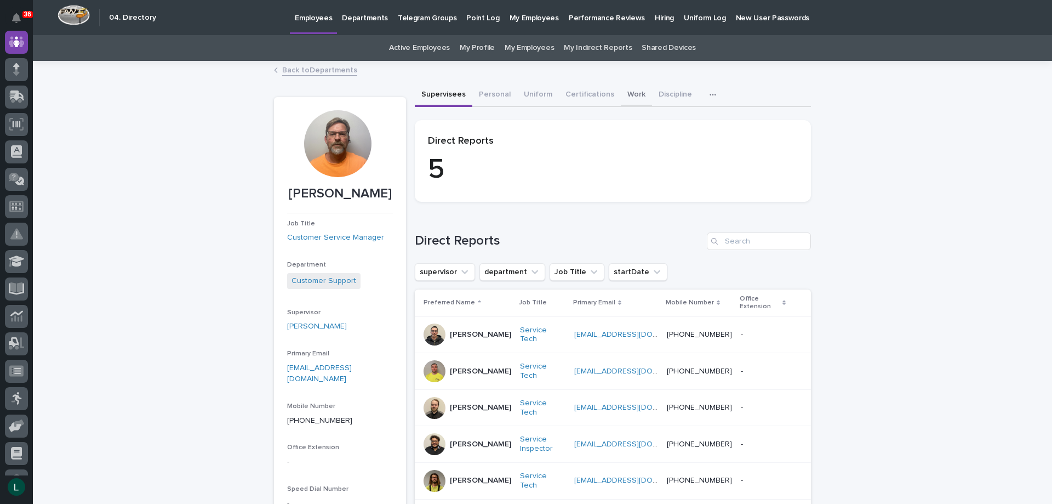
click at [623, 91] on button "Work" at bounding box center [636, 95] width 31 height 23
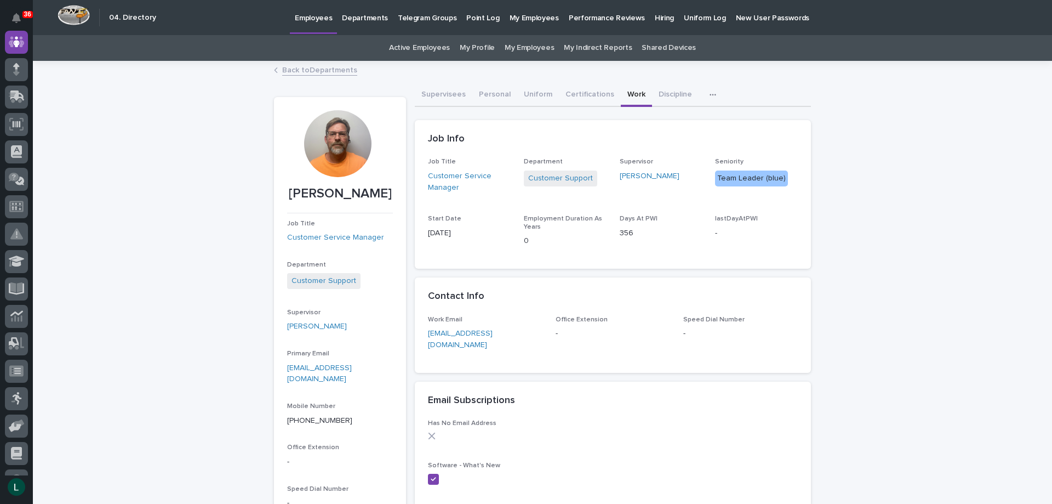
click at [285, 70] on link "Back to Departments" at bounding box center [319, 69] width 75 height 13
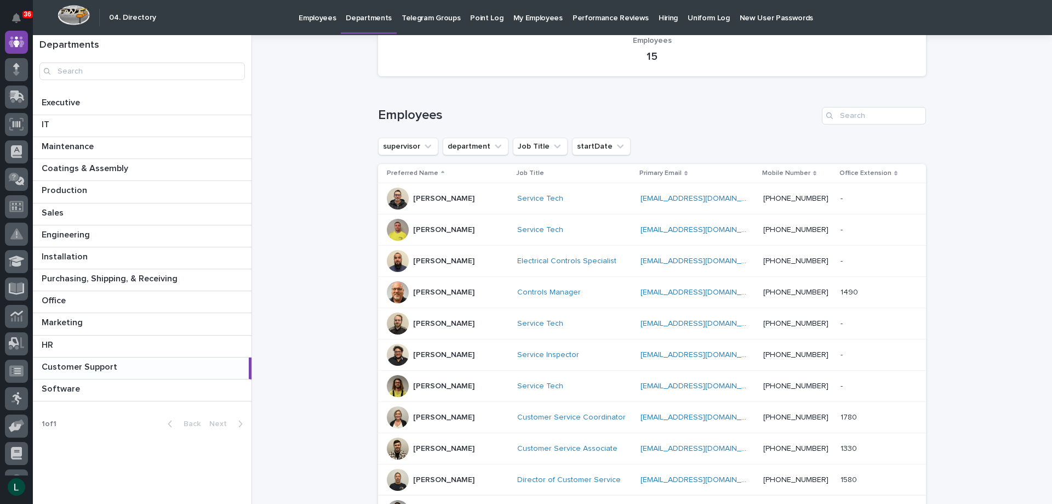
scroll to position [329, 0]
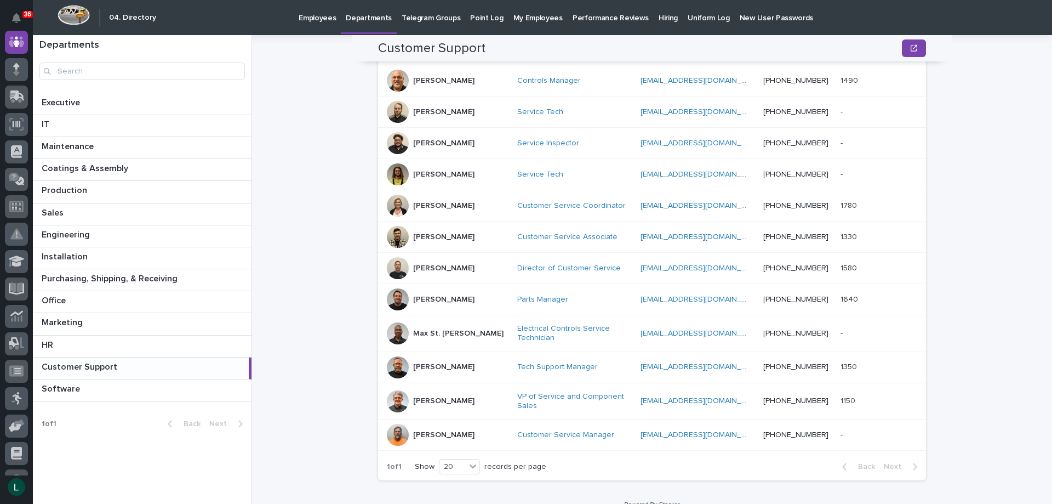
click at [403, 232] on div at bounding box center [398, 237] width 22 height 22
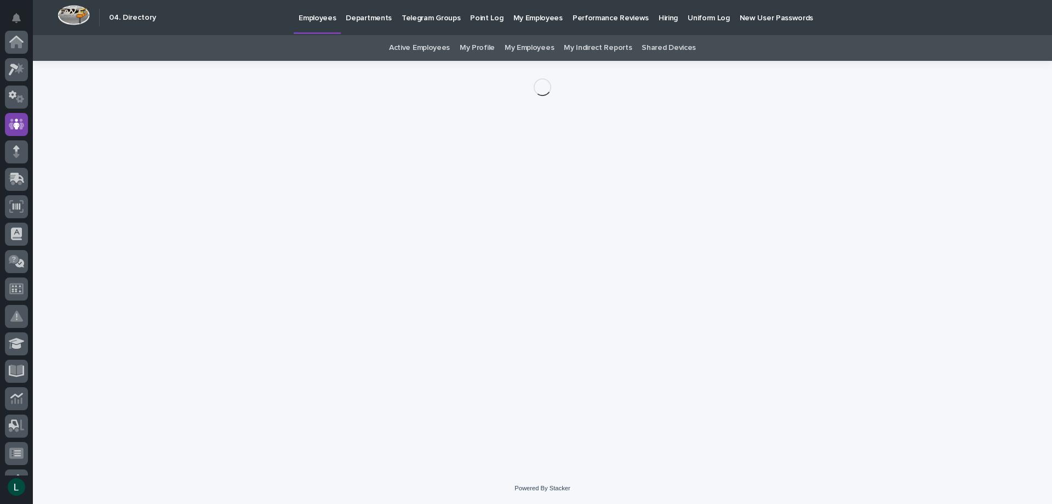
scroll to position [82, 0]
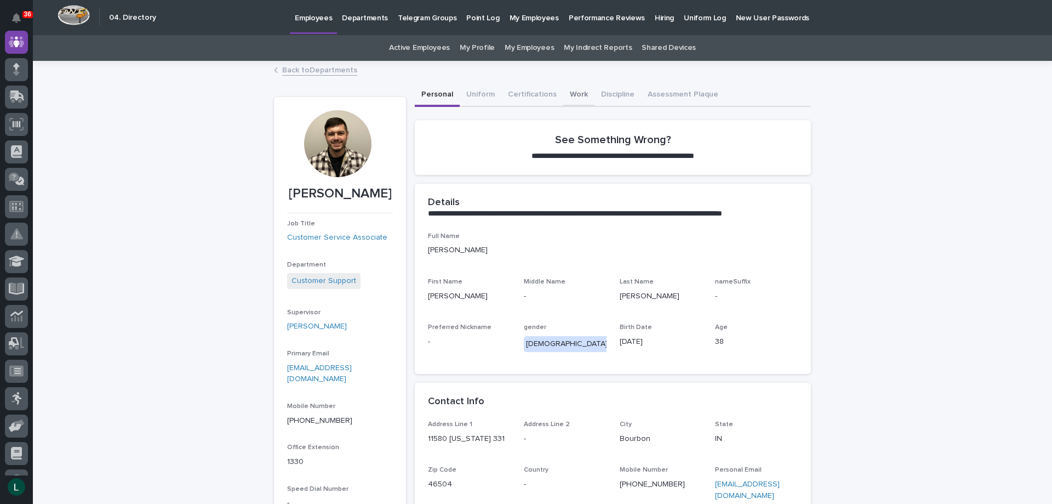
click at [569, 95] on button "Work" at bounding box center [578, 95] width 31 height 23
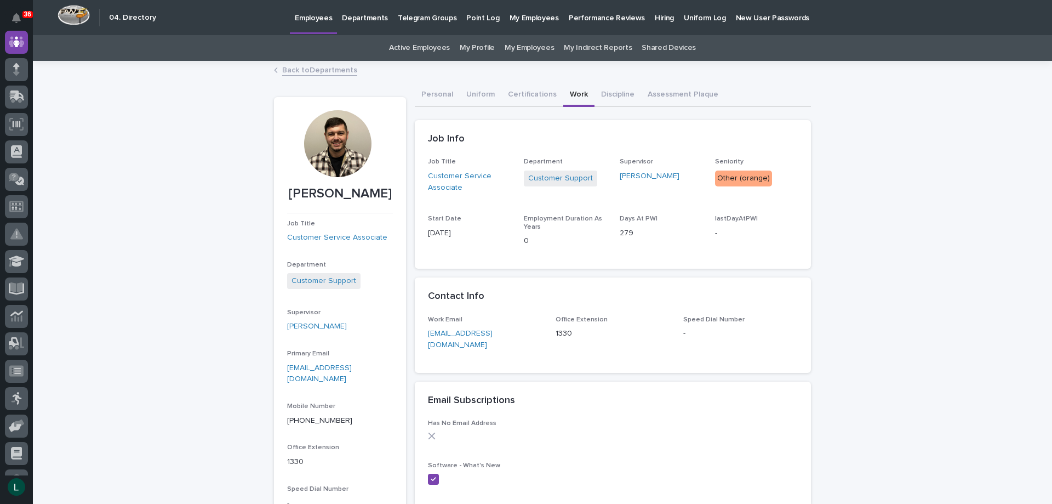
click at [286, 70] on link "Back to Departments" at bounding box center [319, 69] width 75 height 13
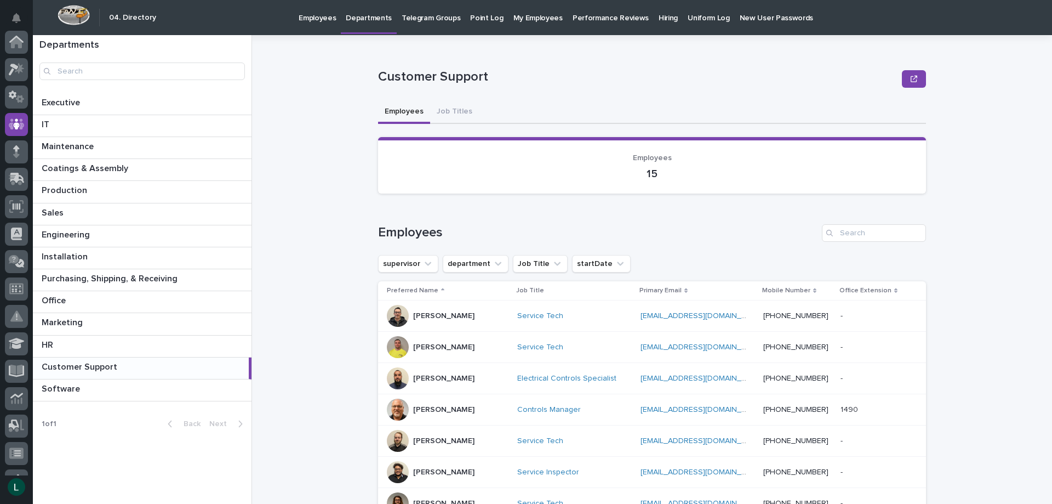
scroll to position [82, 0]
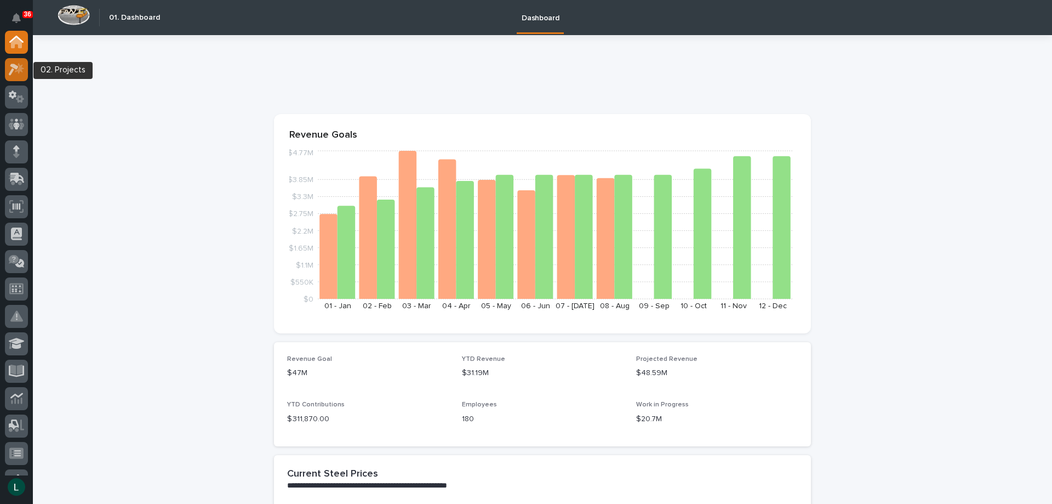
click at [18, 66] on icon at bounding box center [14, 70] width 10 height 12
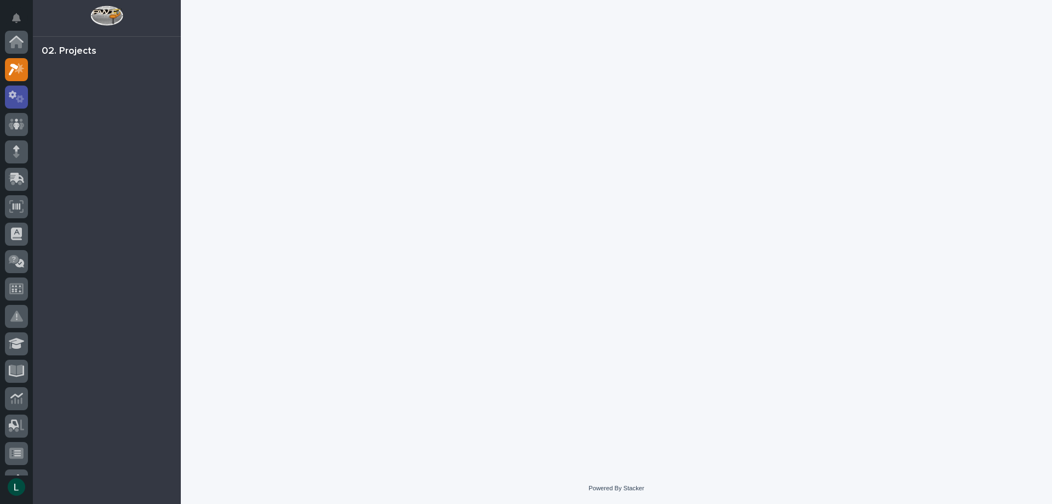
scroll to position [27, 0]
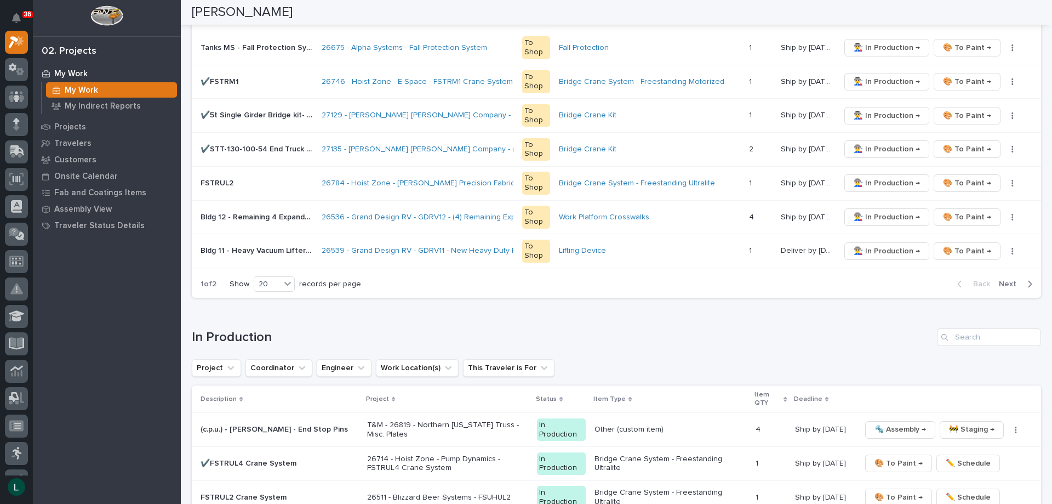
scroll to position [712, 0]
click at [275, 279] on div "20" at bounding box center [267, 283] width 26 height 12
click at [270, 322] on div "30" at bounding box center [275, 323] width 40 height 13
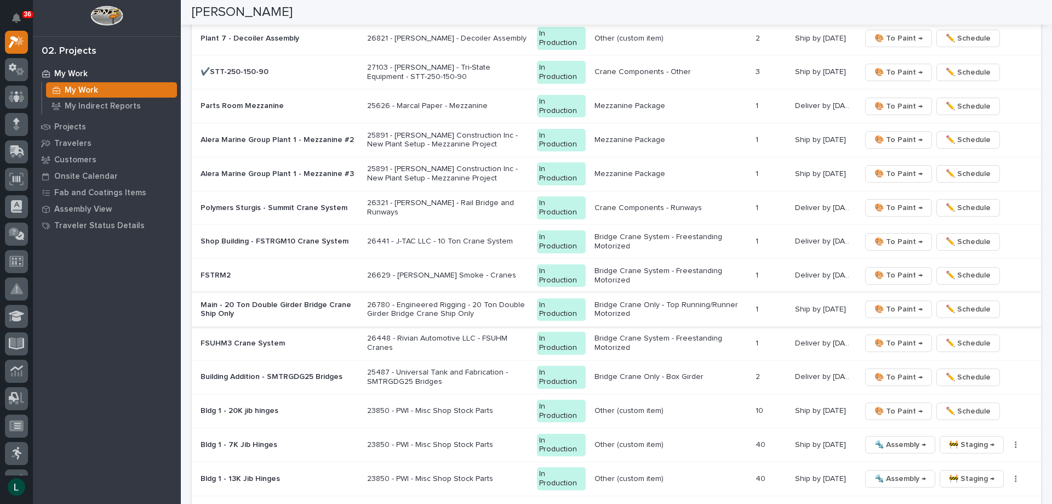
scroll to position [1151, 0]
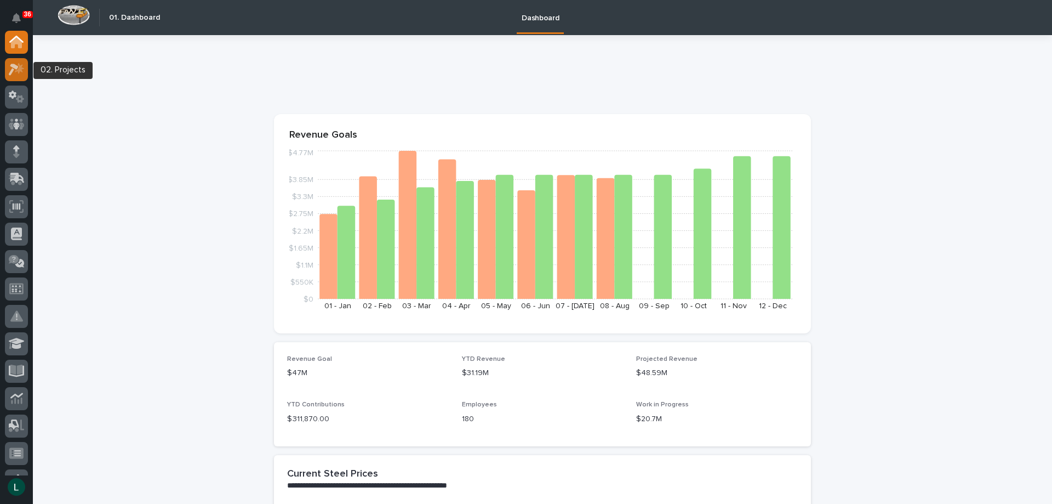
click at [18, 66] on icon at bounding box center [14, 70] width 10 height 12
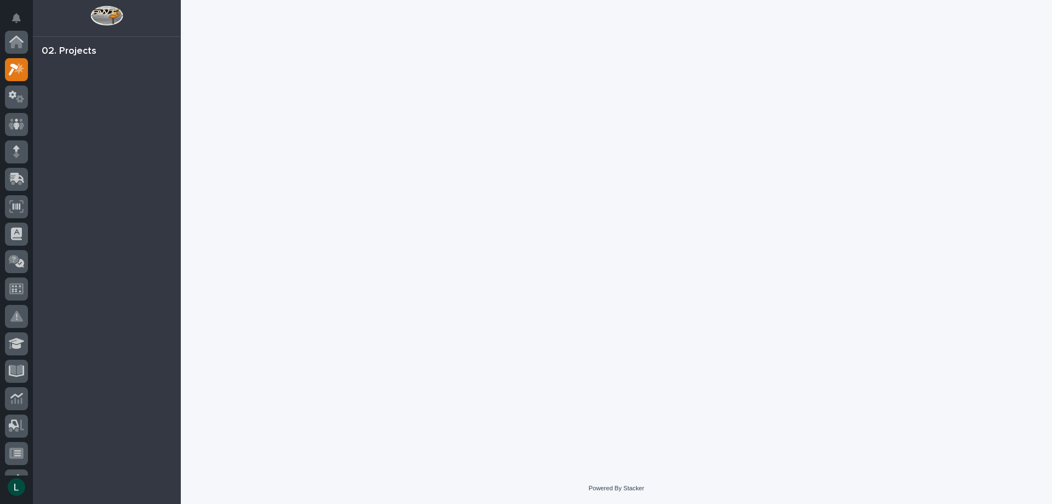
scroll to position [27, 0]
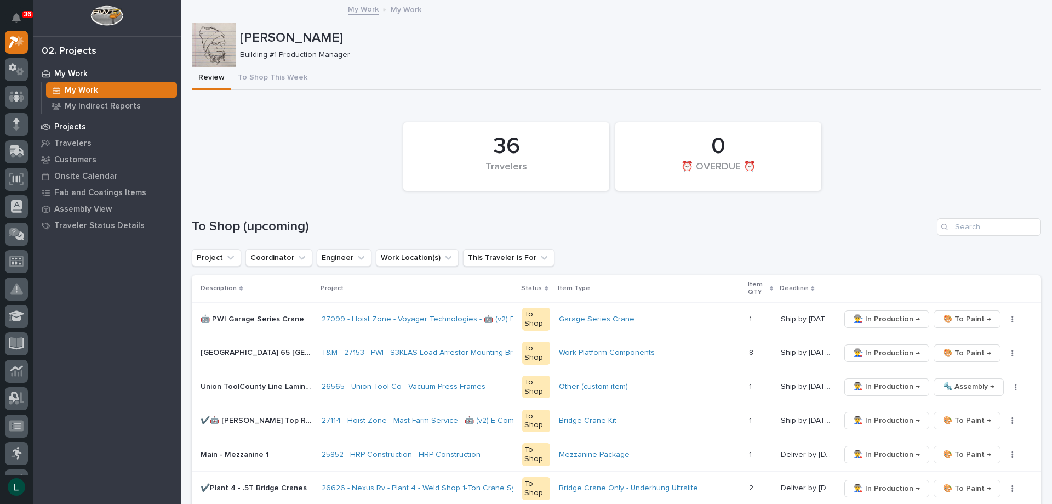
click at [78, 124] on p "Projects" at bounding box center [70, 127] width 32 height 10
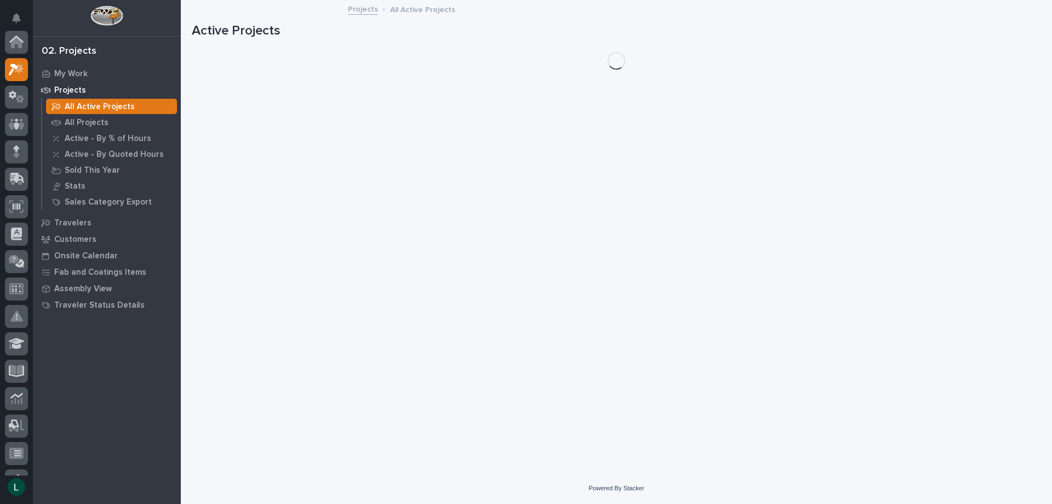
scroll to position [27, 0]
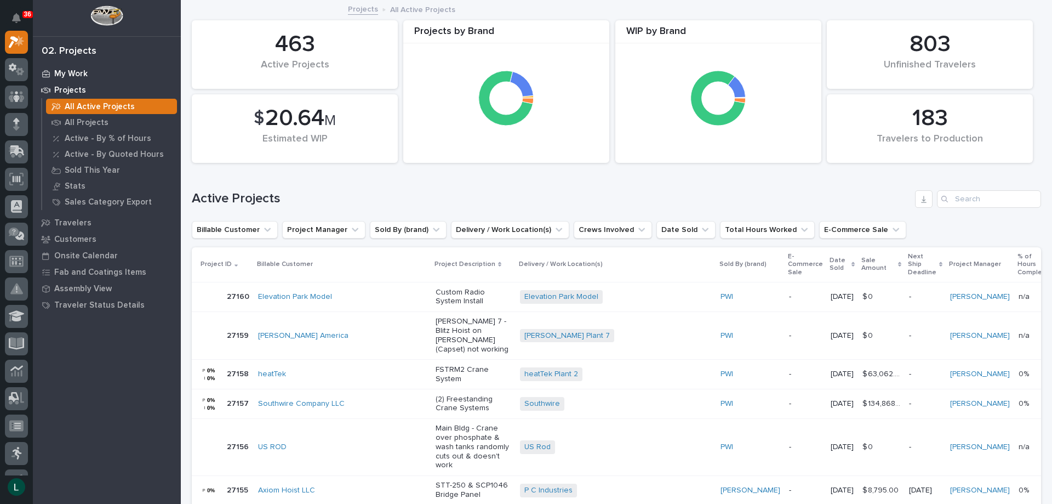
click at [59, 71] on p "My Work" at bounding box center [70, 74] width 33 height 10
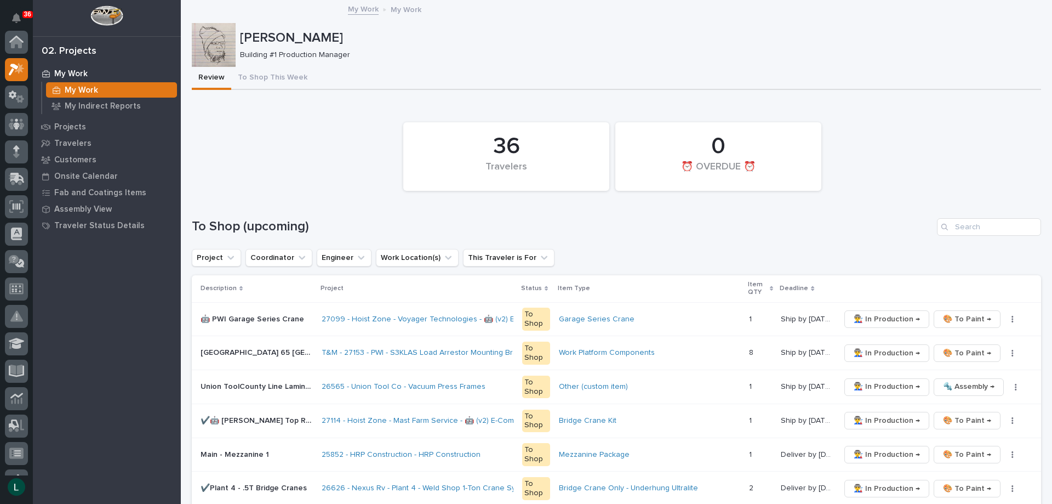
scroll to position [27, 0]
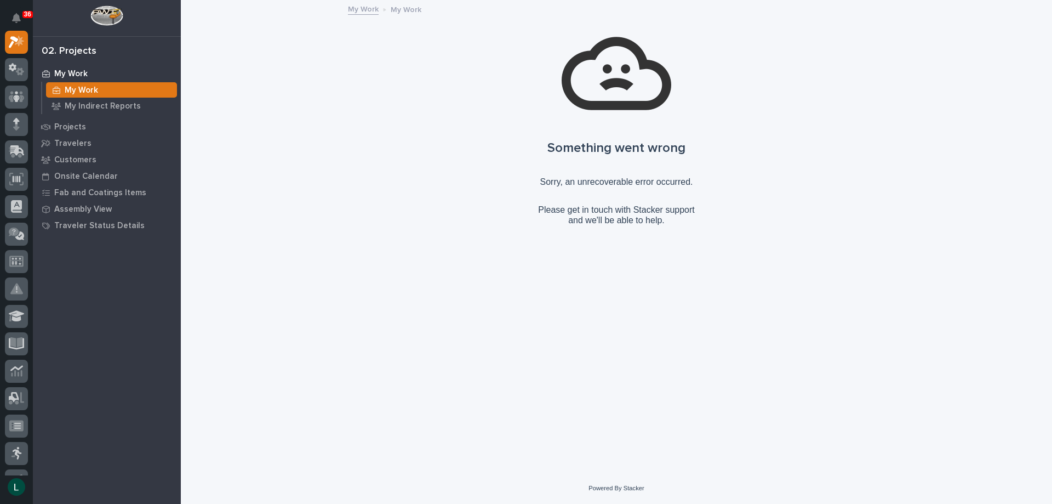
click at [572, 171] on div "Something went wrong Sorry, an unrecoverable error occurred. Please get in touc…" at bounding box center [616, 126] width 849 height 233
click at [16, 40] on icon at bounding box center [14, 42] width 10 height 12
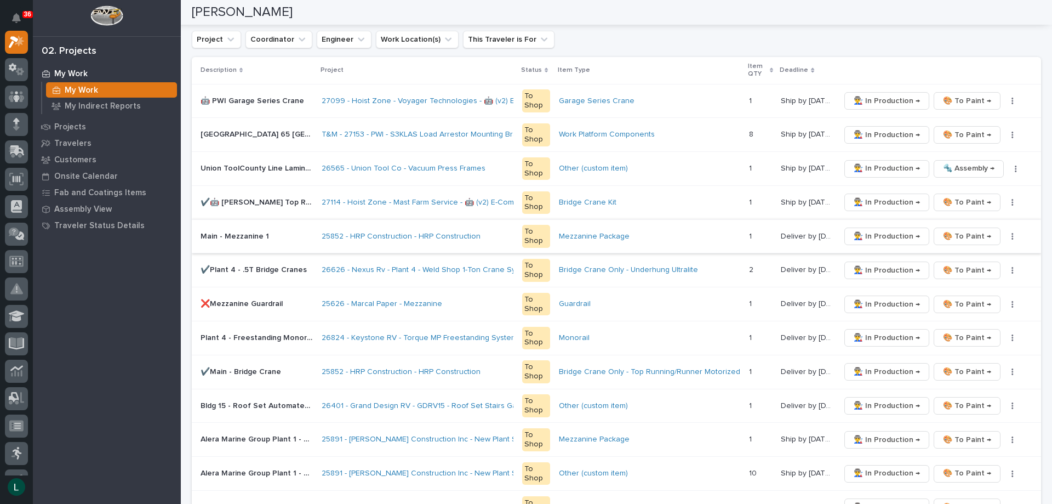
scroll to position [274, 0]
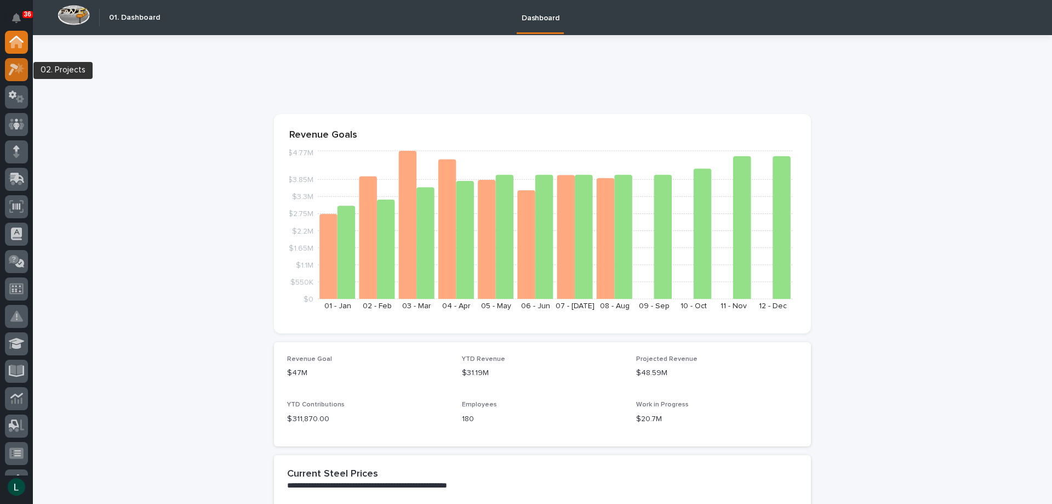
click at [14, 66] on icon at bounding box center [14, 70] width 10 height 12
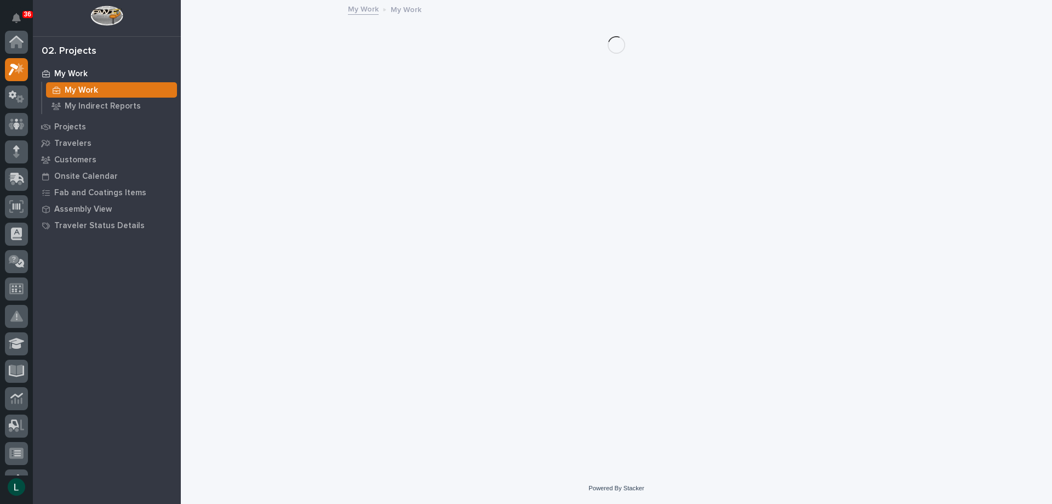
scroll to position [27, 0]
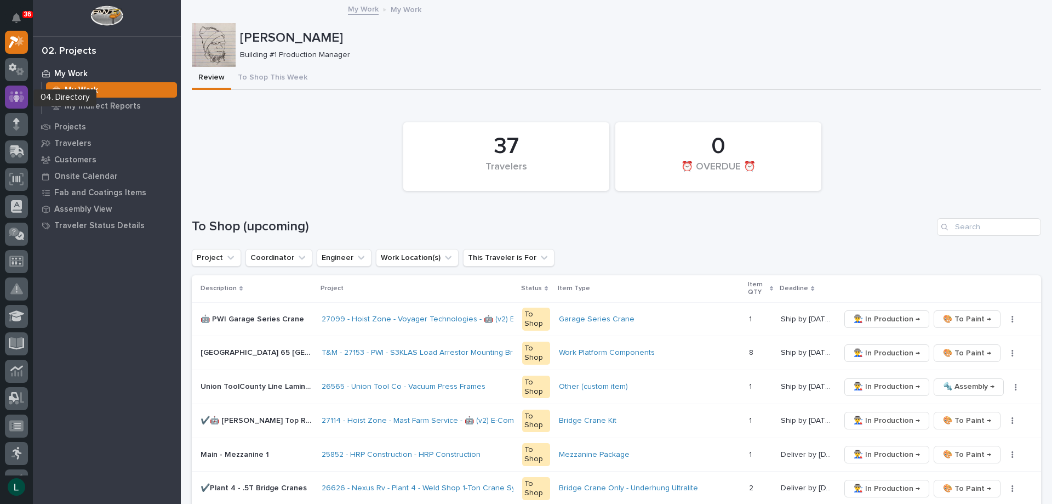
click at [16, 97] on icon at bounding box center [16, 96] width 7 height 11
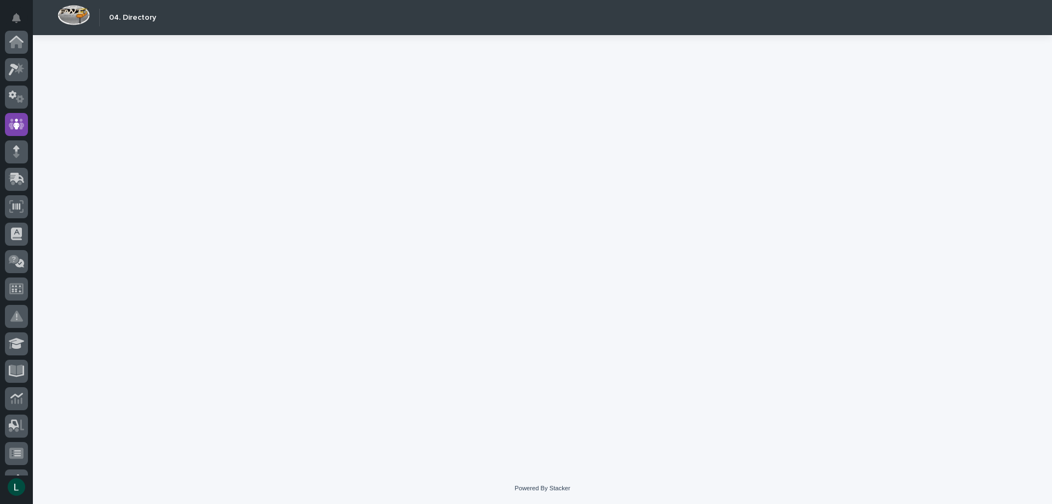
scroll to position [82, 0]
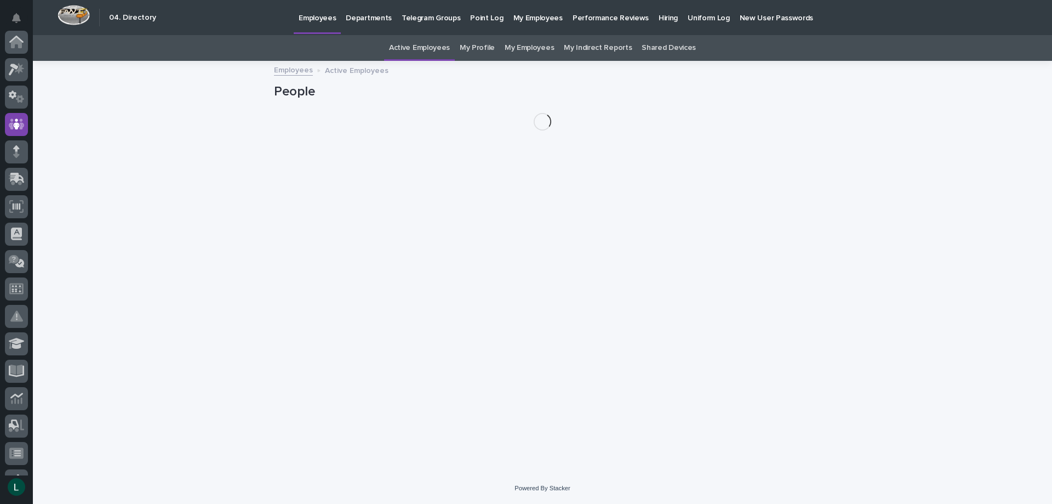
scroll to position [82, 0]
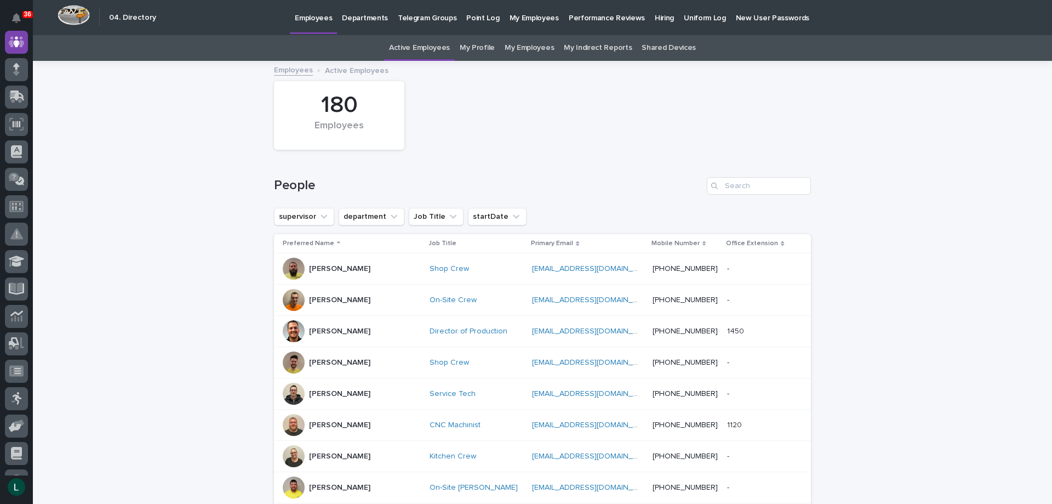
click at [352, 13] on p "Departments" at bounding box center [365, 11] width 46 height 23
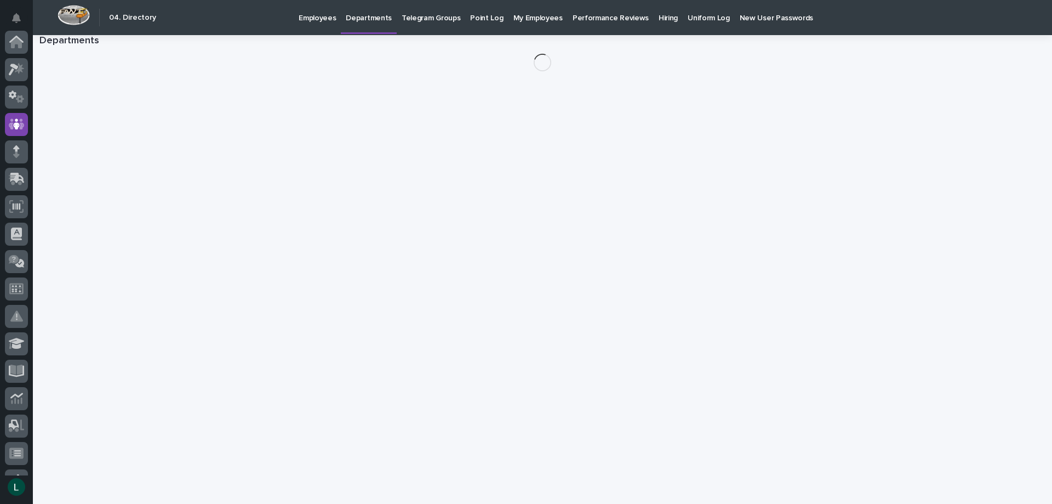
scroll to position [82, 0]
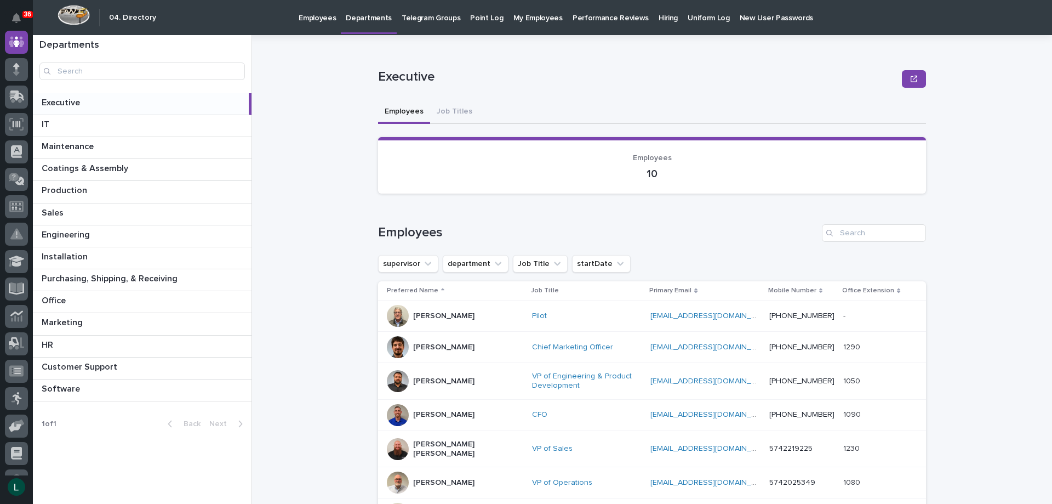
click at [94, 99] on p at bounding box center [143, 103] width 203 height 10
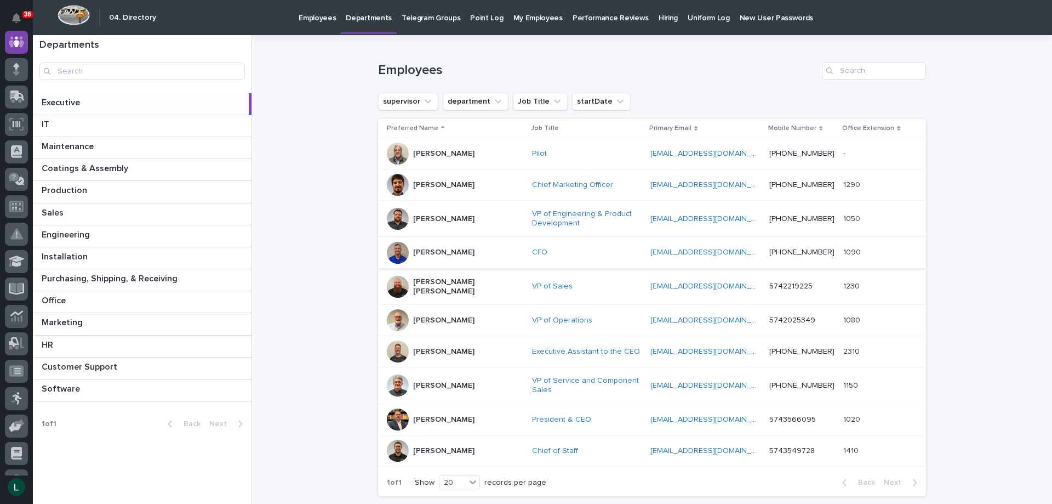
scroll to position [164, 0]
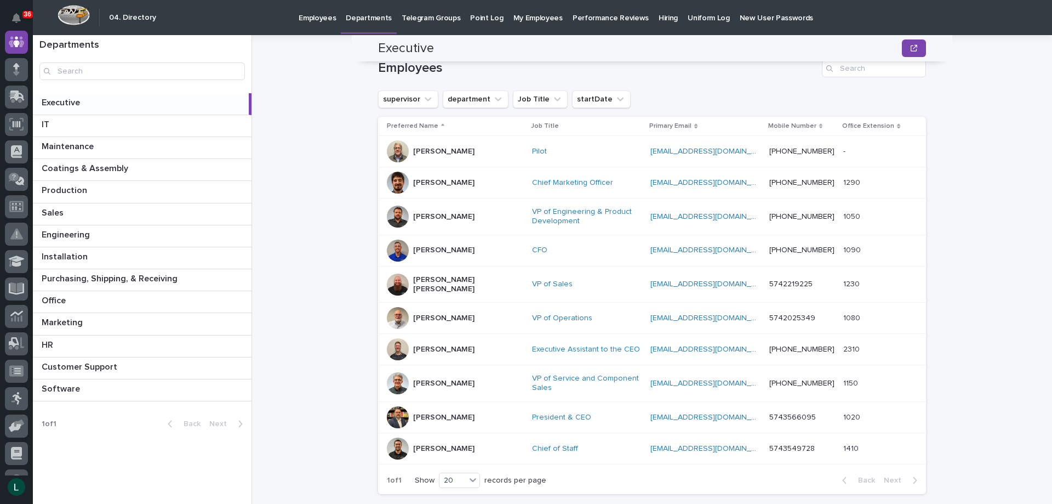
click at [424, 345] on p "[PERSON_NAME]" at bounding box center [443, 349] width 61 height 9
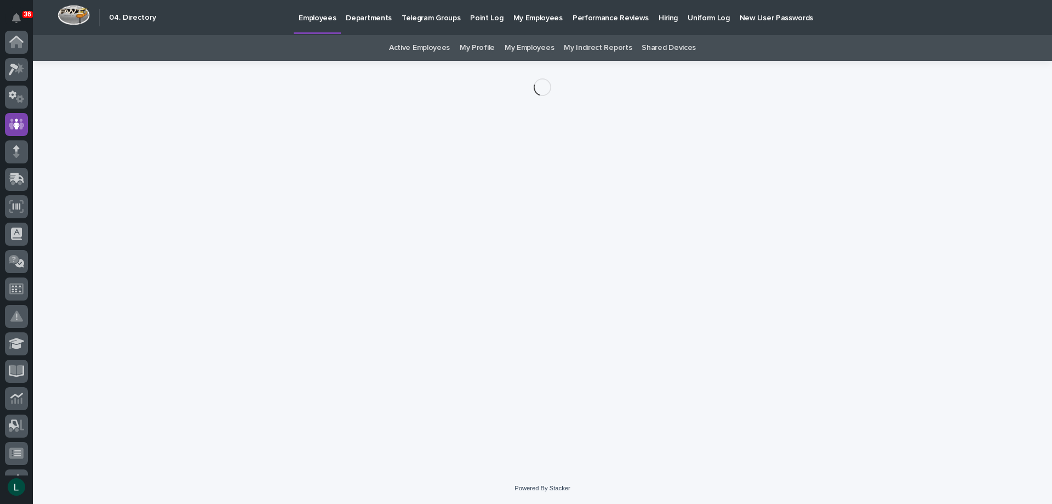
scroll to position [82, 0]
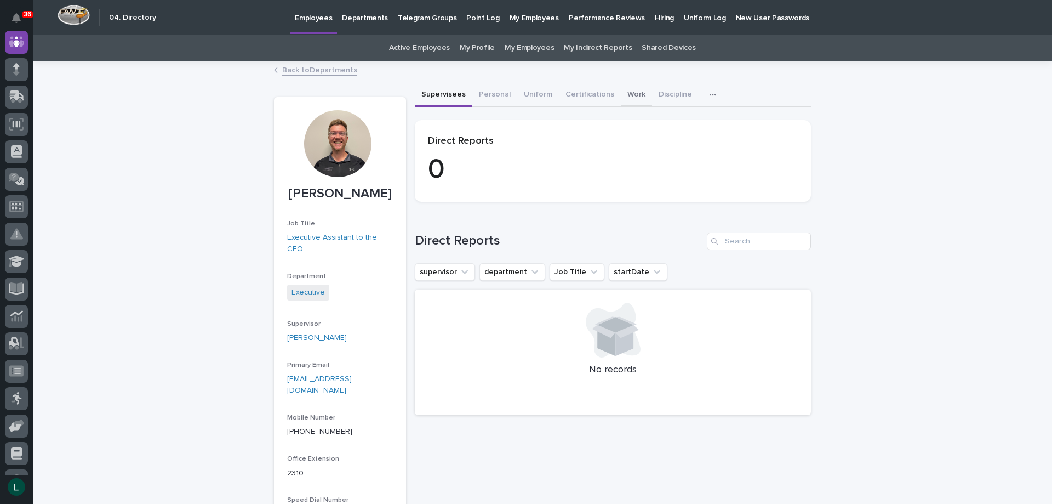
click at [626, 95] on button "Work" at bounding box center [636, 95] width 31 height 23
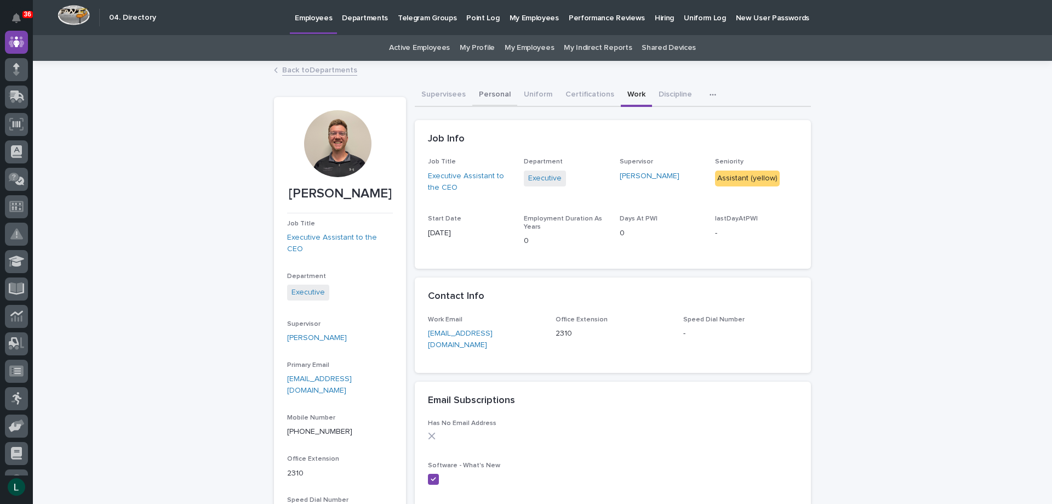
click at [481, 95] on button "Personal" at bounding box center [494, 95] width 45 height 23
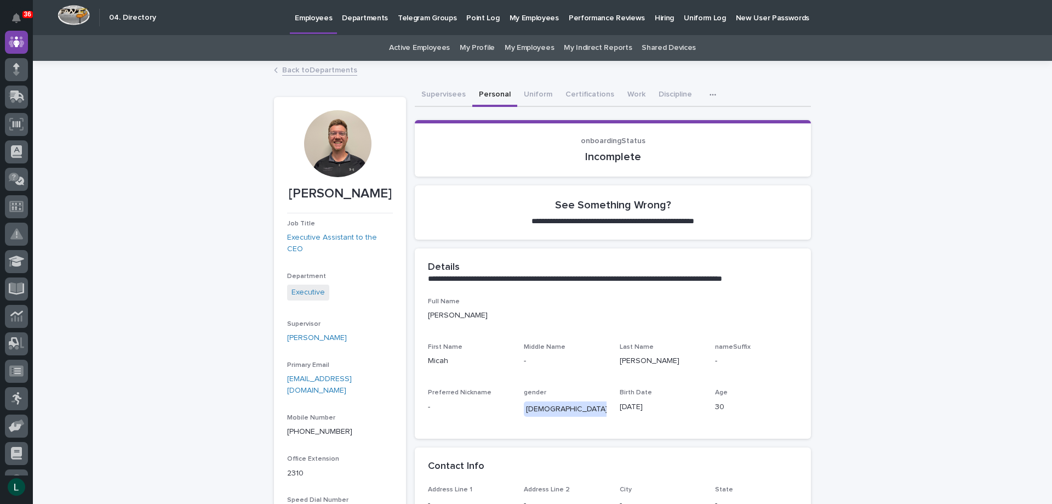
click at [284, 70] on link "Back to Departments" at bounding box center [319, 69] width 75 height 13
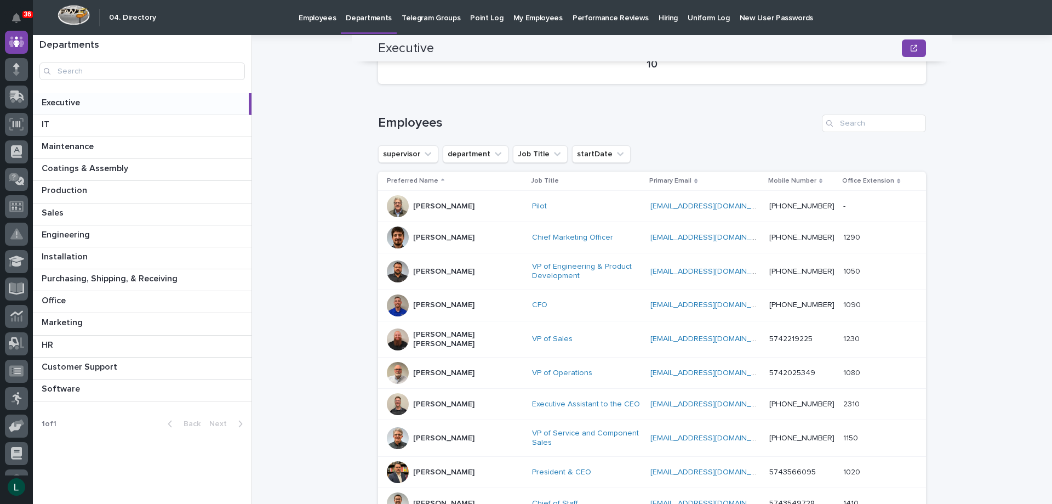
scroll to position [164, 0]
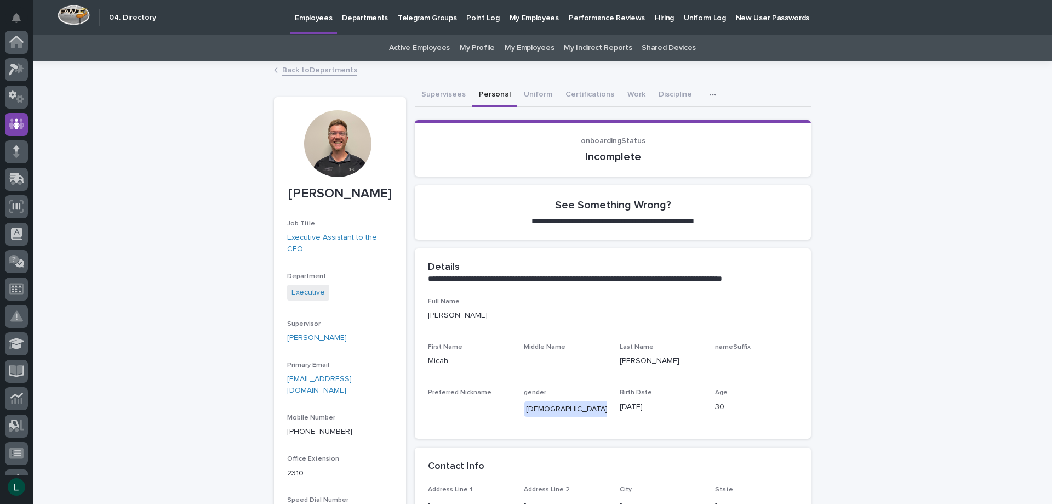
scroll to position [82, 0]
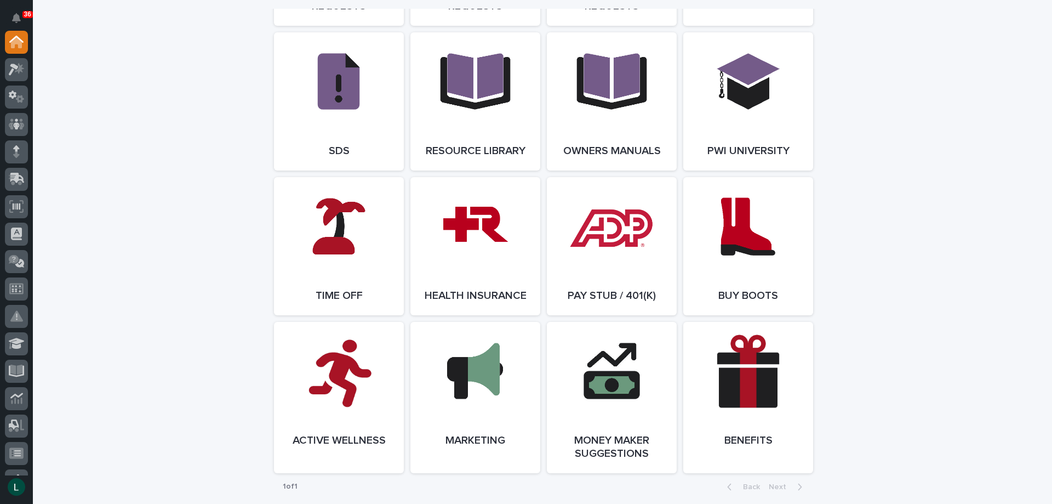
scroll to position [1808, 0]
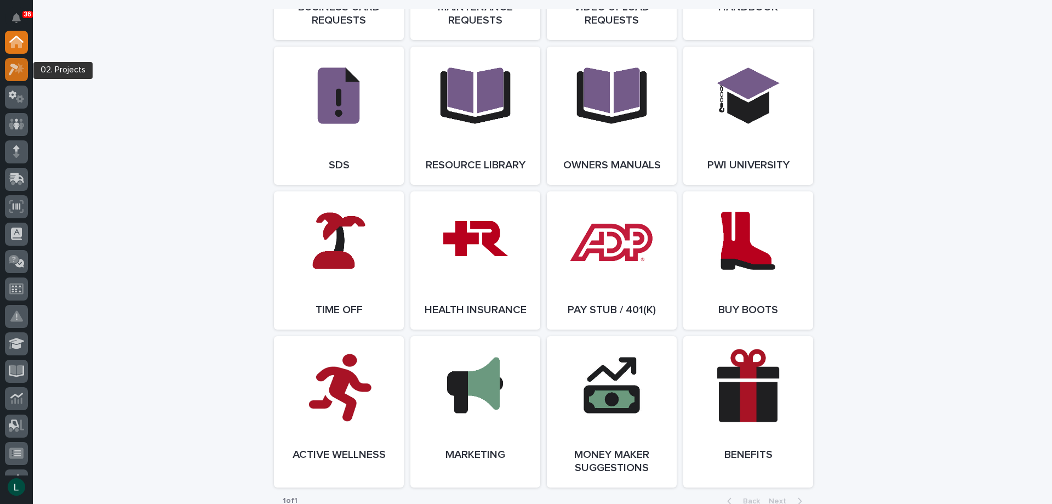
click at [19, 67] on icon at bounding box center [17, 69] width 16 height 13
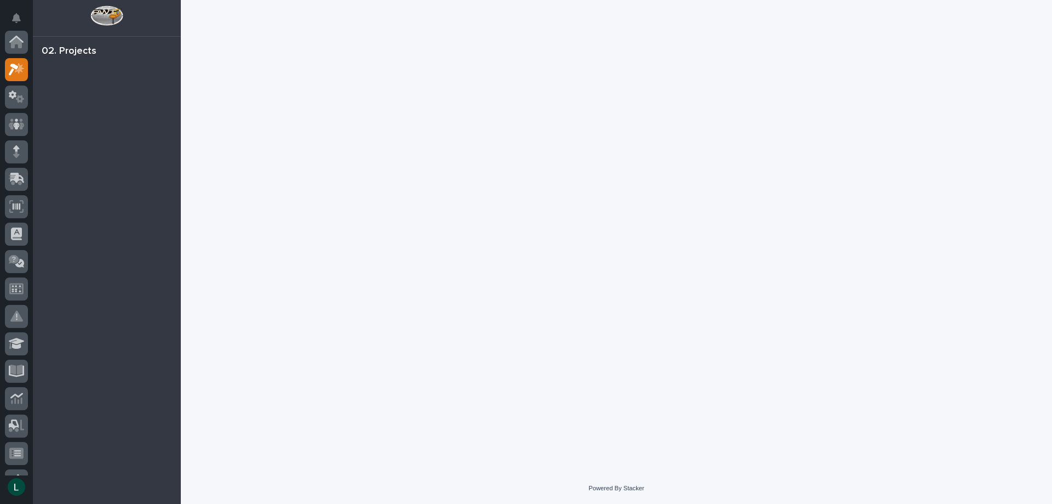
scroll to position [27, 0]
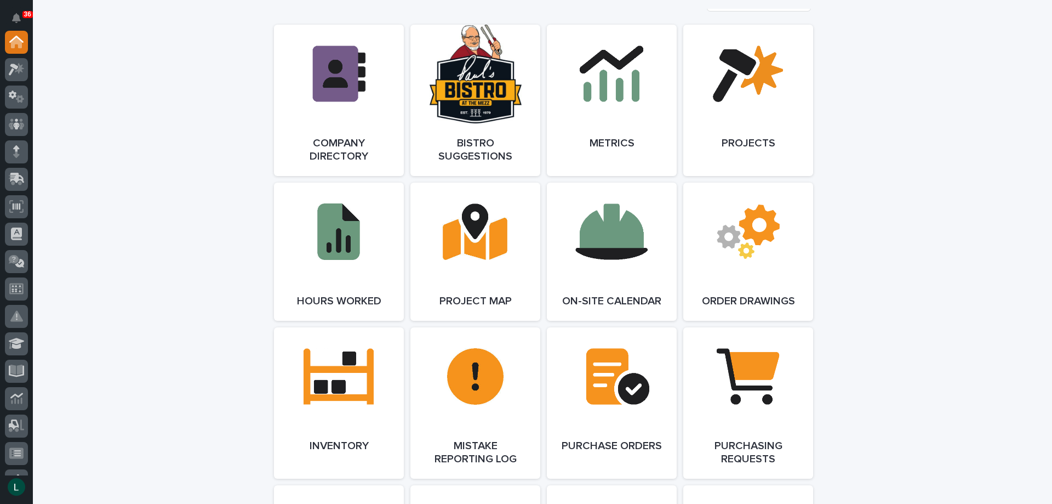
scroll to position [932, 0]
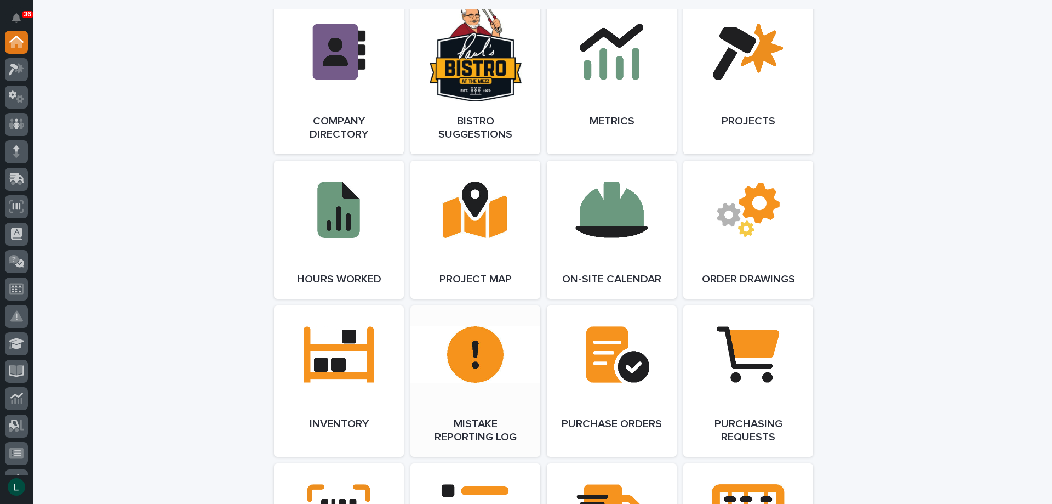
click at [468, 357] on link "Open Link" at bounding box center [475, 380] width 130 height 151
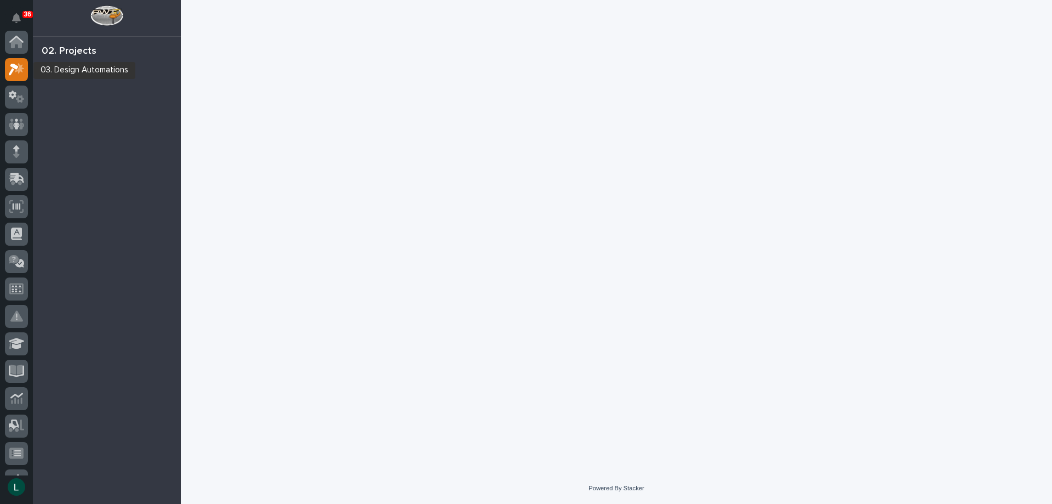
scroll to position [27, 0]
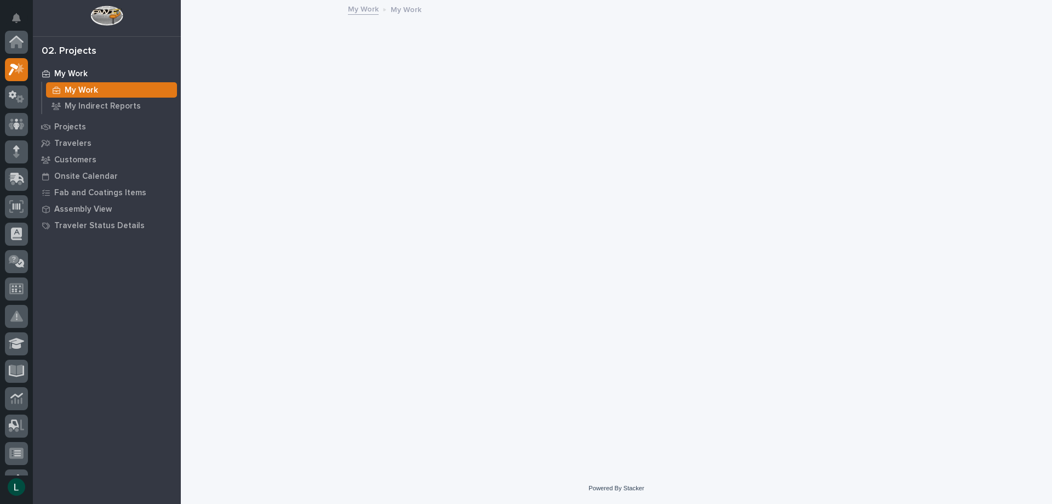
scroll to position [27, 0]
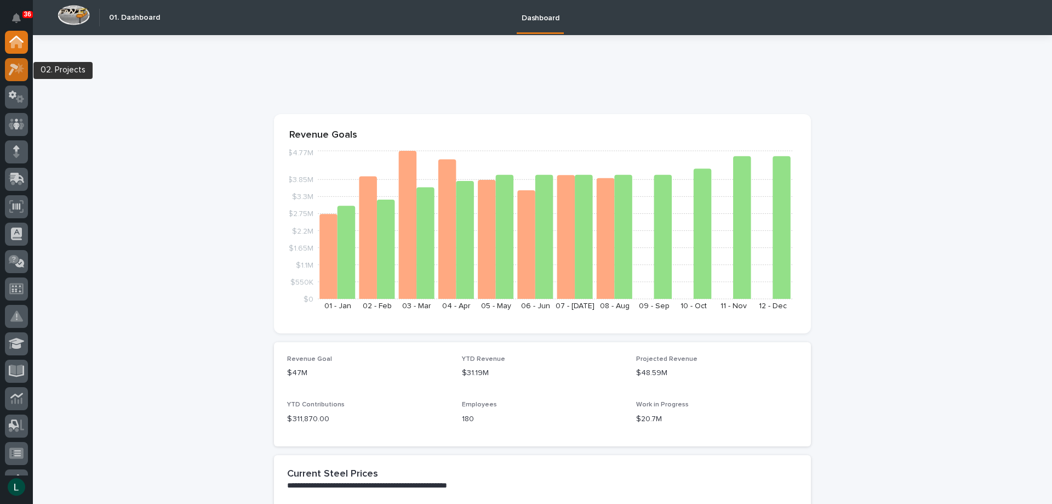
click at [13, 67] on icon at bounding box center [14, 70] width 10 height 12
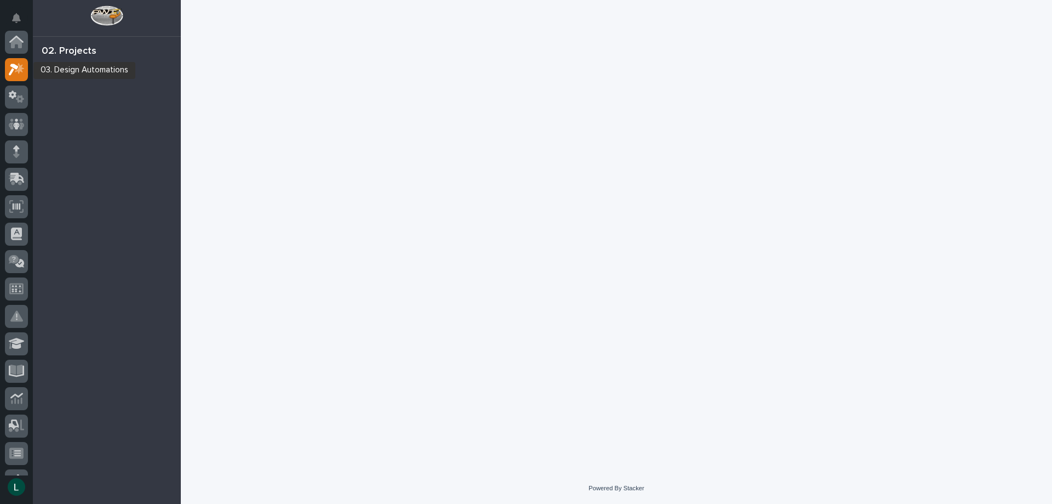
scroll to position [27, 0]
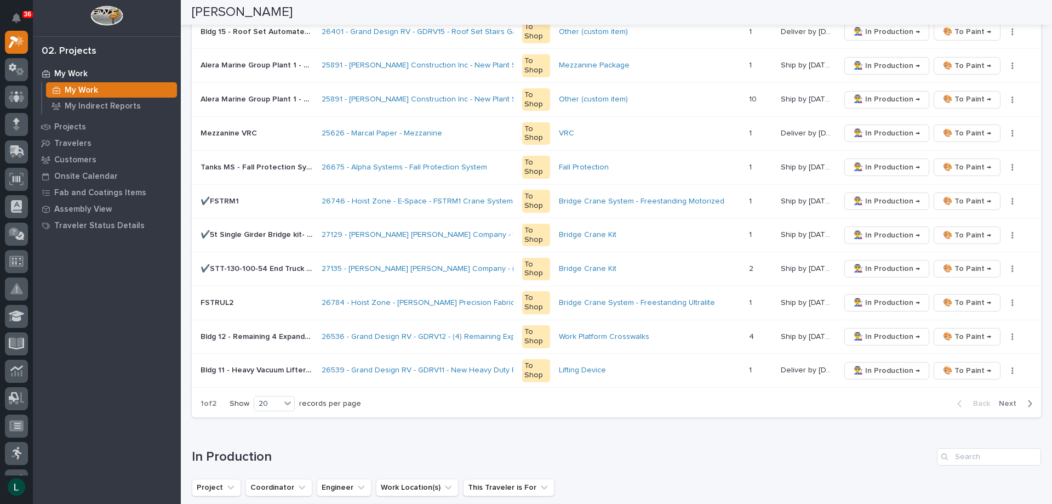
scroll to position [603, 0]
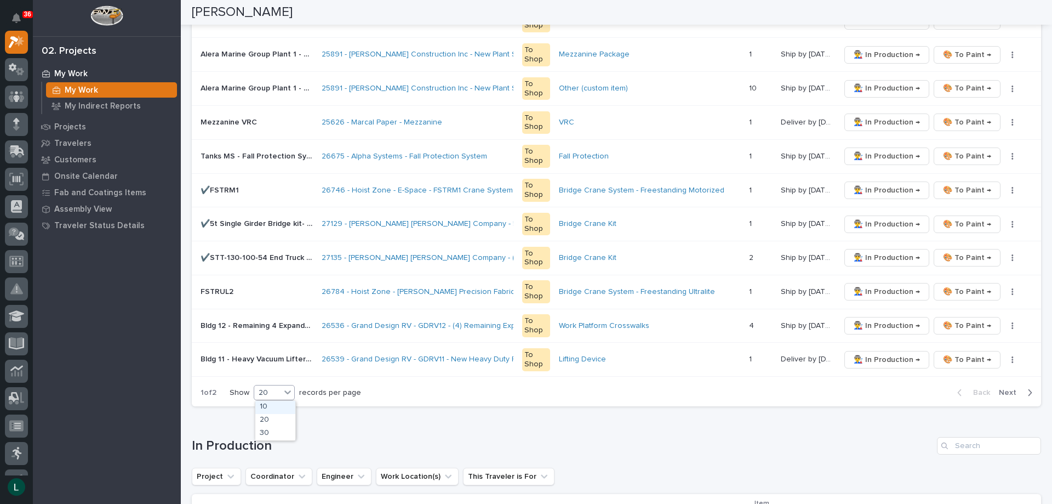
click at [278, 389] on div "20" at bounding box center [267, 393] width 26 height 12
click at [279, 431] on div "30" at bounding box center [275, 433] width 40 height 13
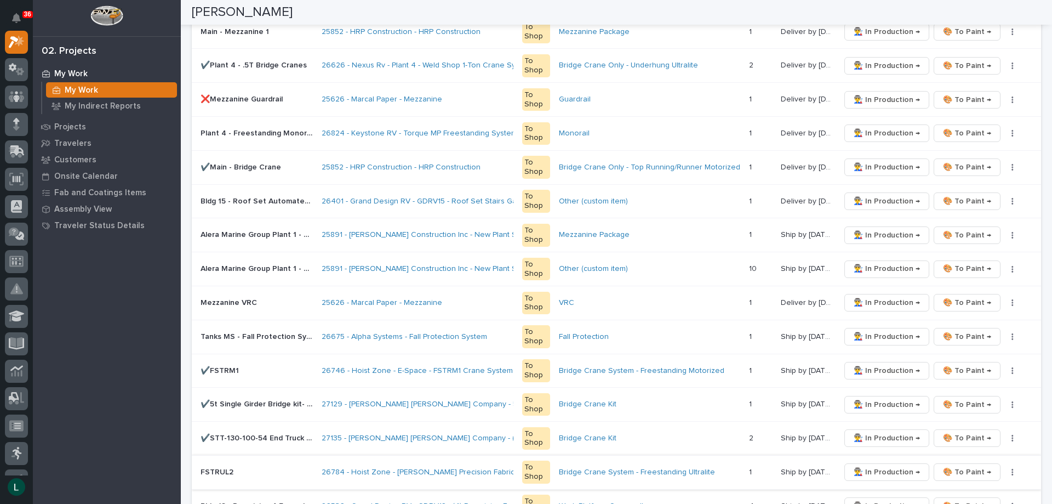
scroll to position [329, 0]
